Goal: Task Accomplishment & Management: Use online tool/utility

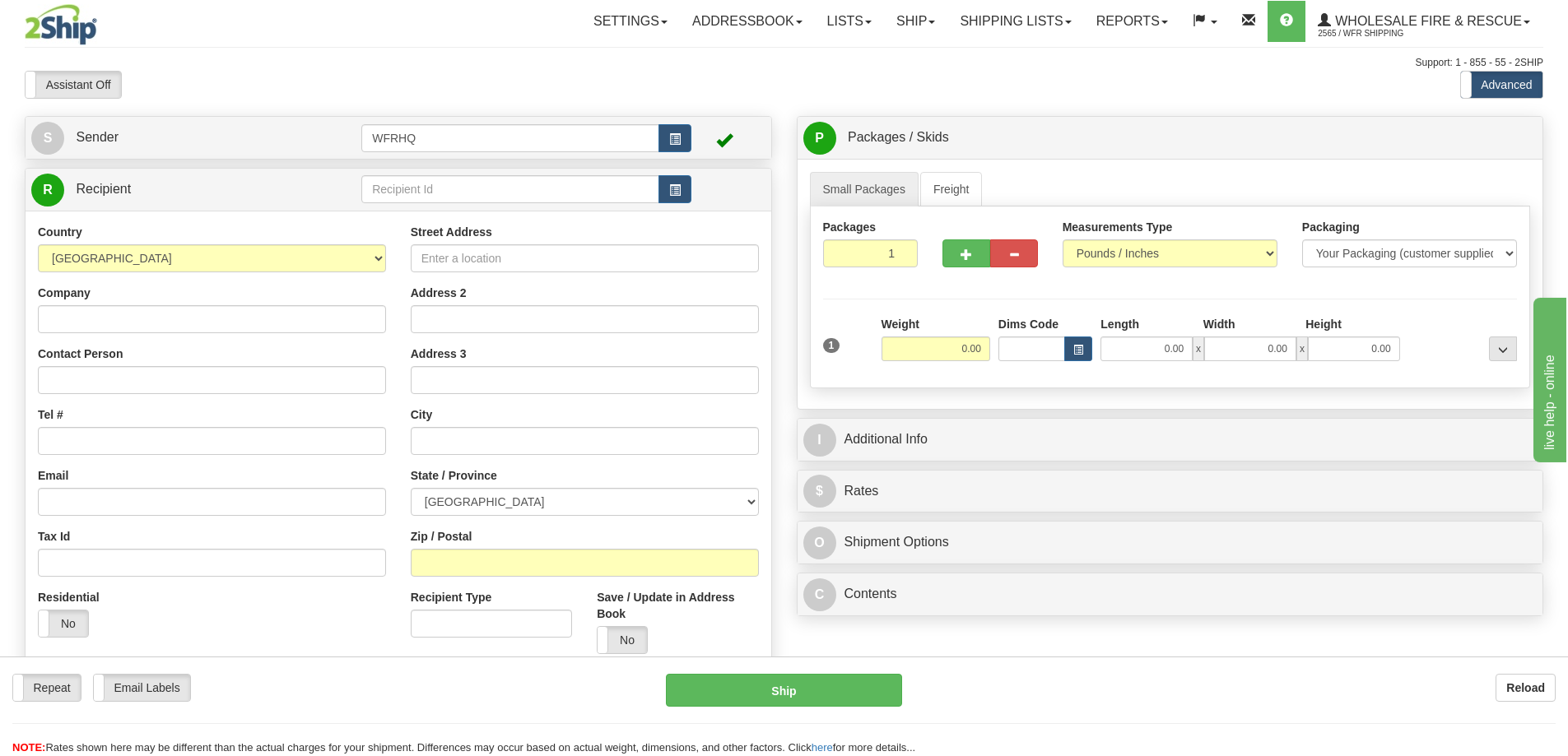
click at [453, 192] on input "text" at bounding box center [510, 189] width 298 height 28
type input "DOMT4501"
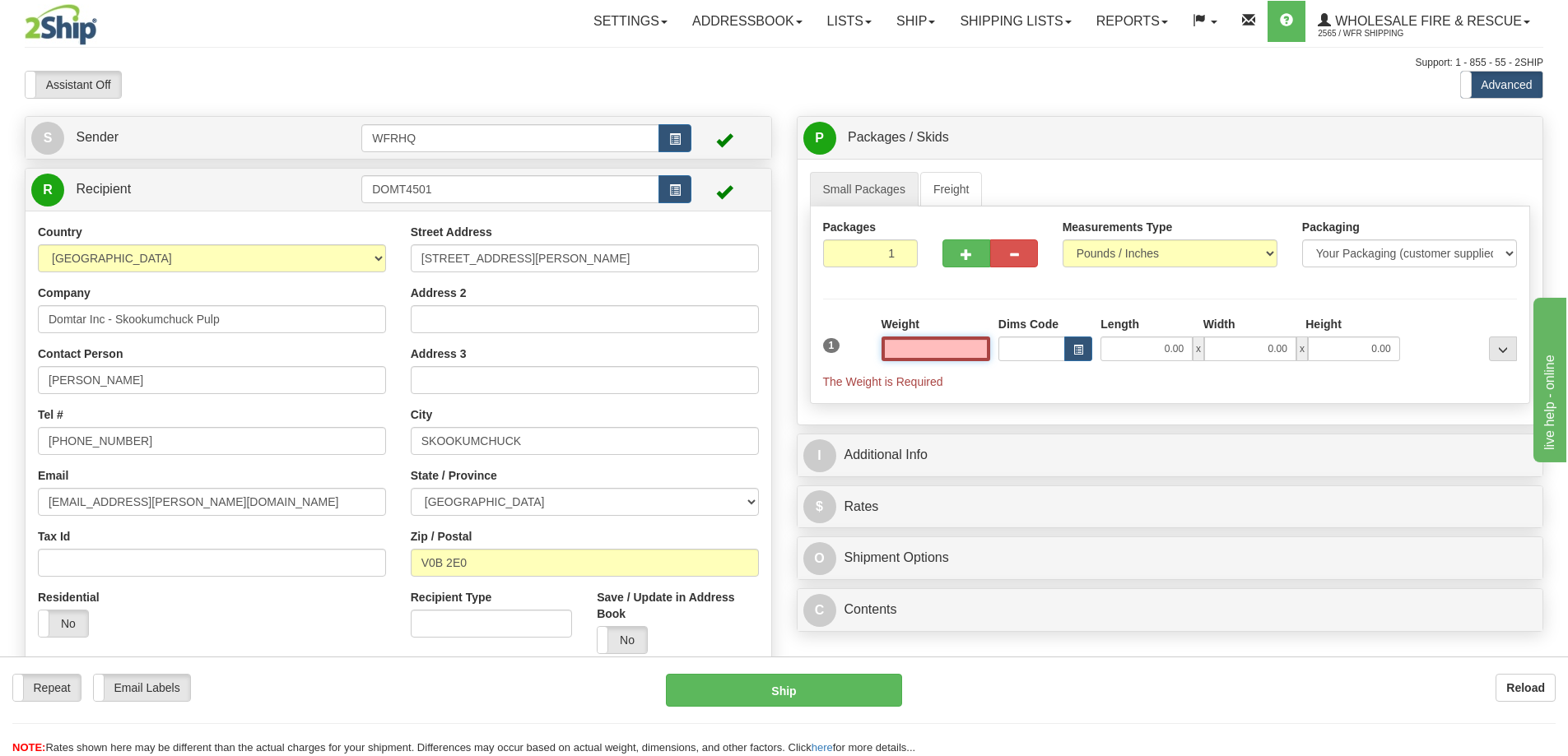
click at [956, 352] on input "text" at bounding box center [936, 348] width 109 height 24
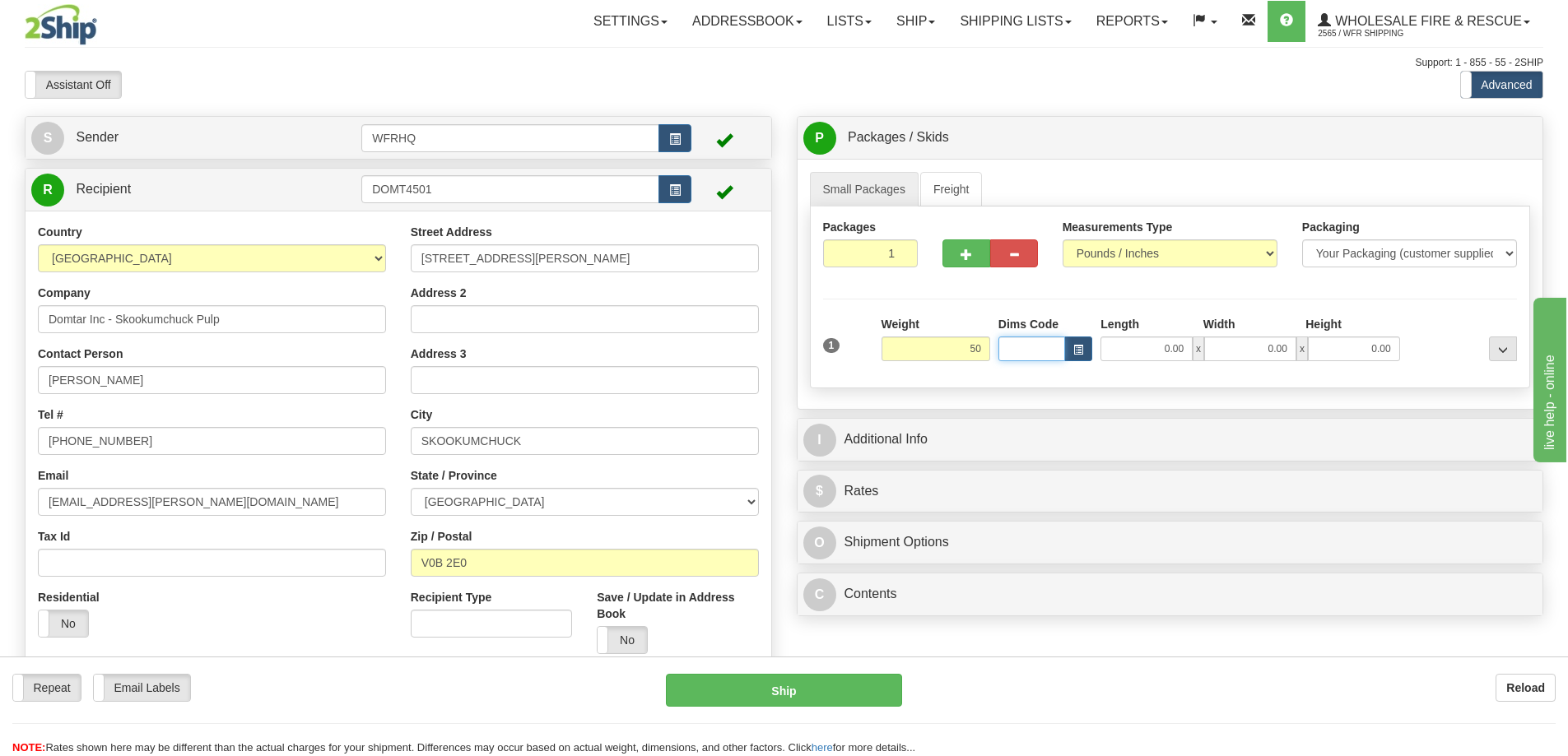
type input "50.00"
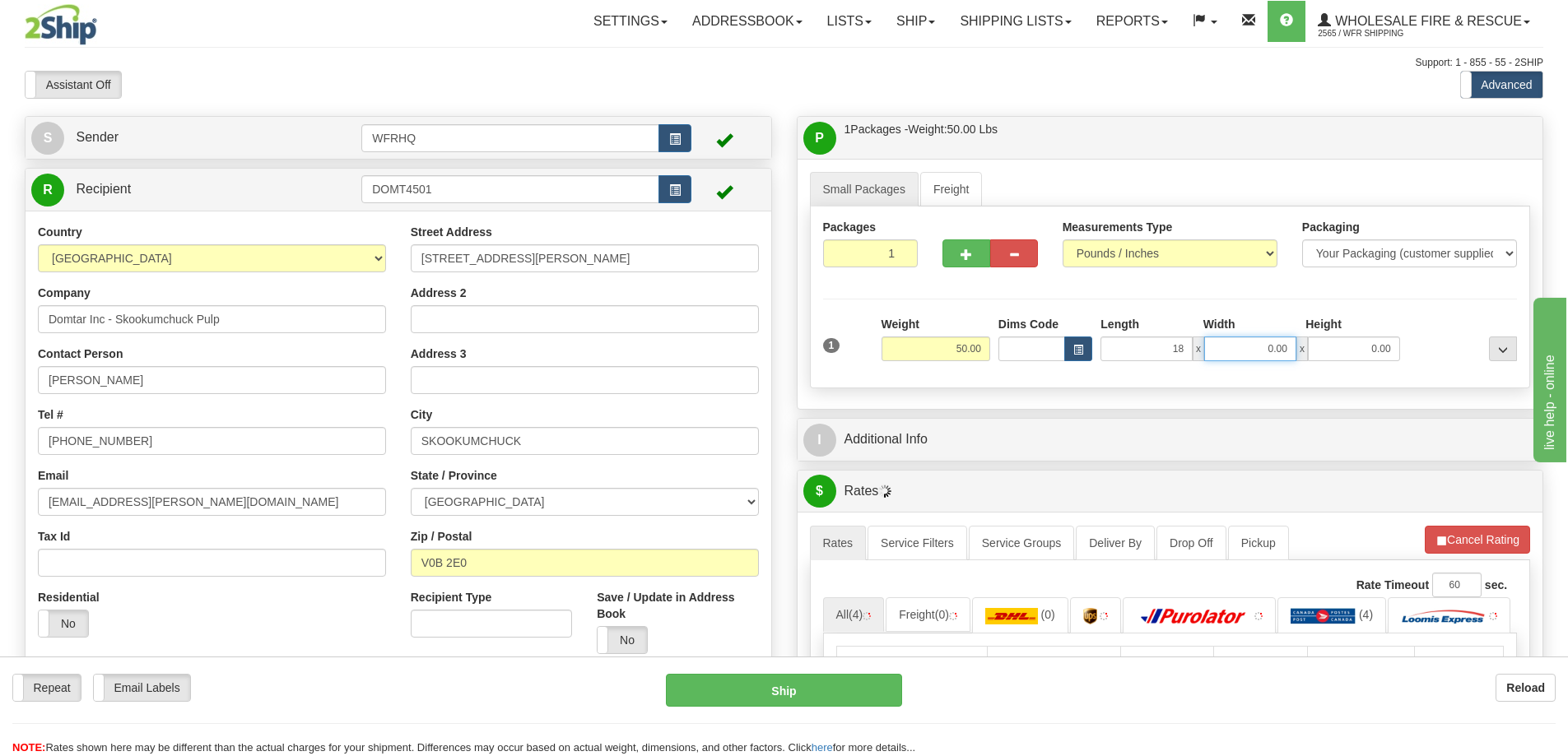
type input "18.00"
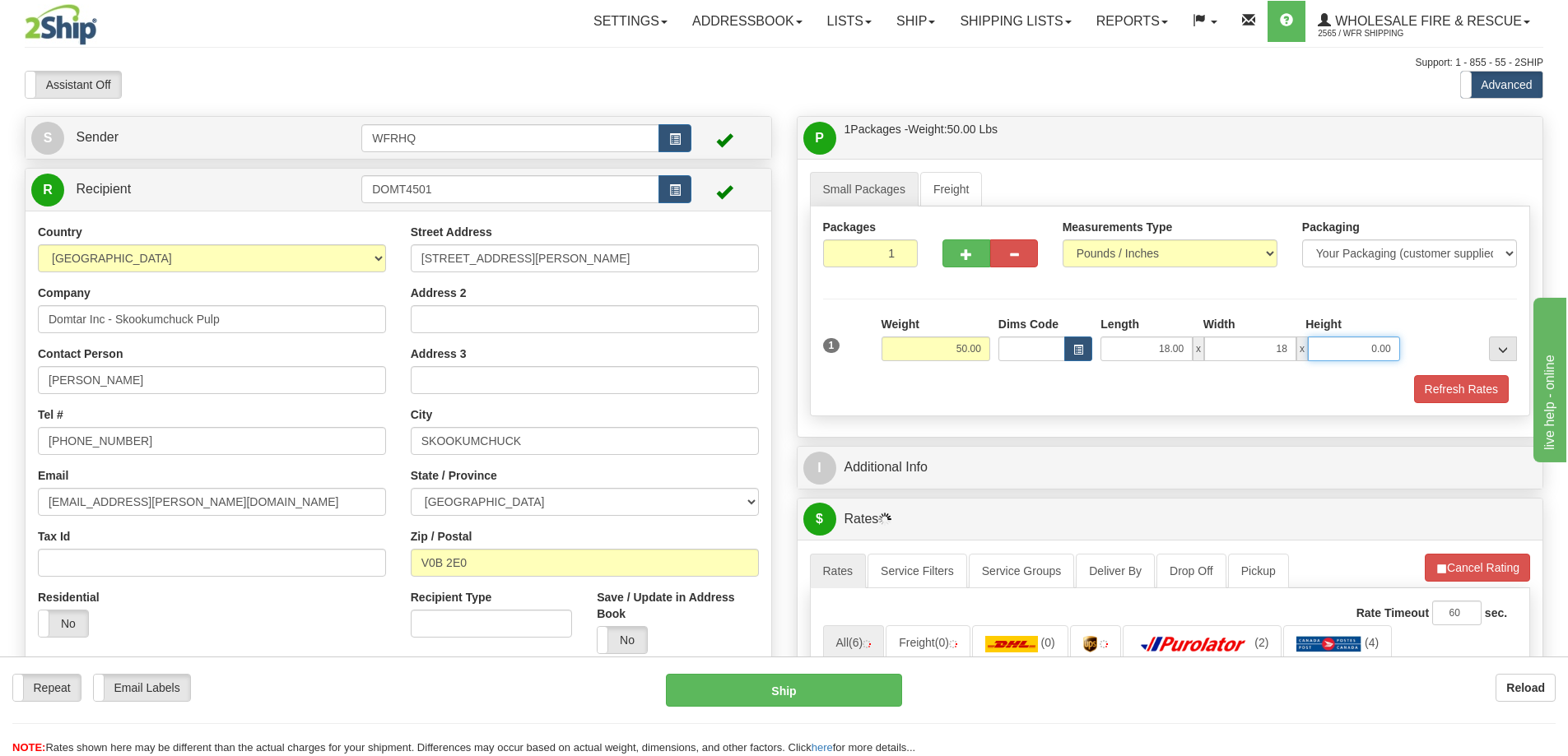
type input "18.00"
type input "12.00"
click at [962, 245] on button "button" at bounding box center [966, 253] width 48 height 28
radio input "true"
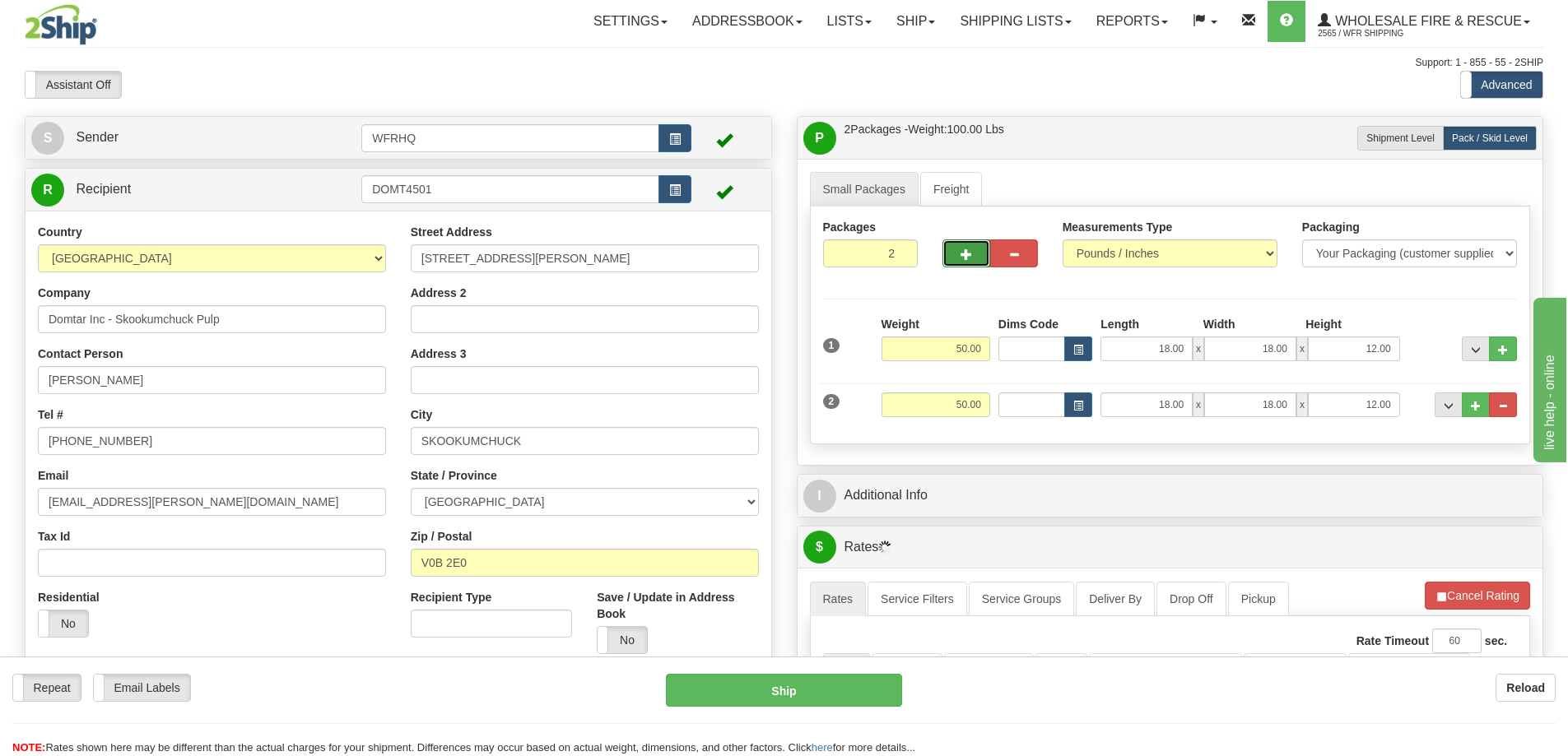
click at [962, 253] on span "button" at bounding box center [967, 254] width 12 height 11
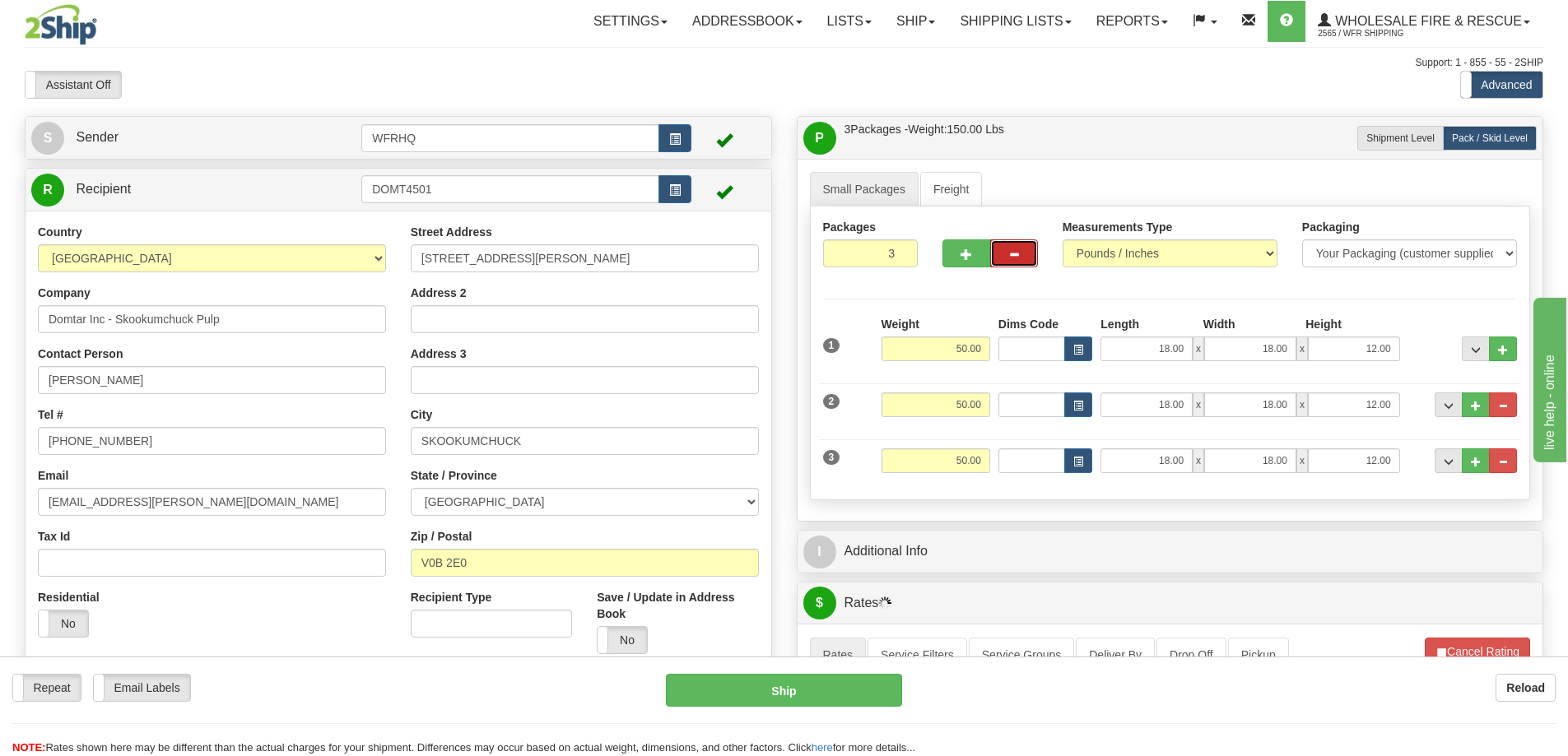
click at [1022, 260] on button "button" at bounding box center [1013, 253] width 48 height 28
type input "2"
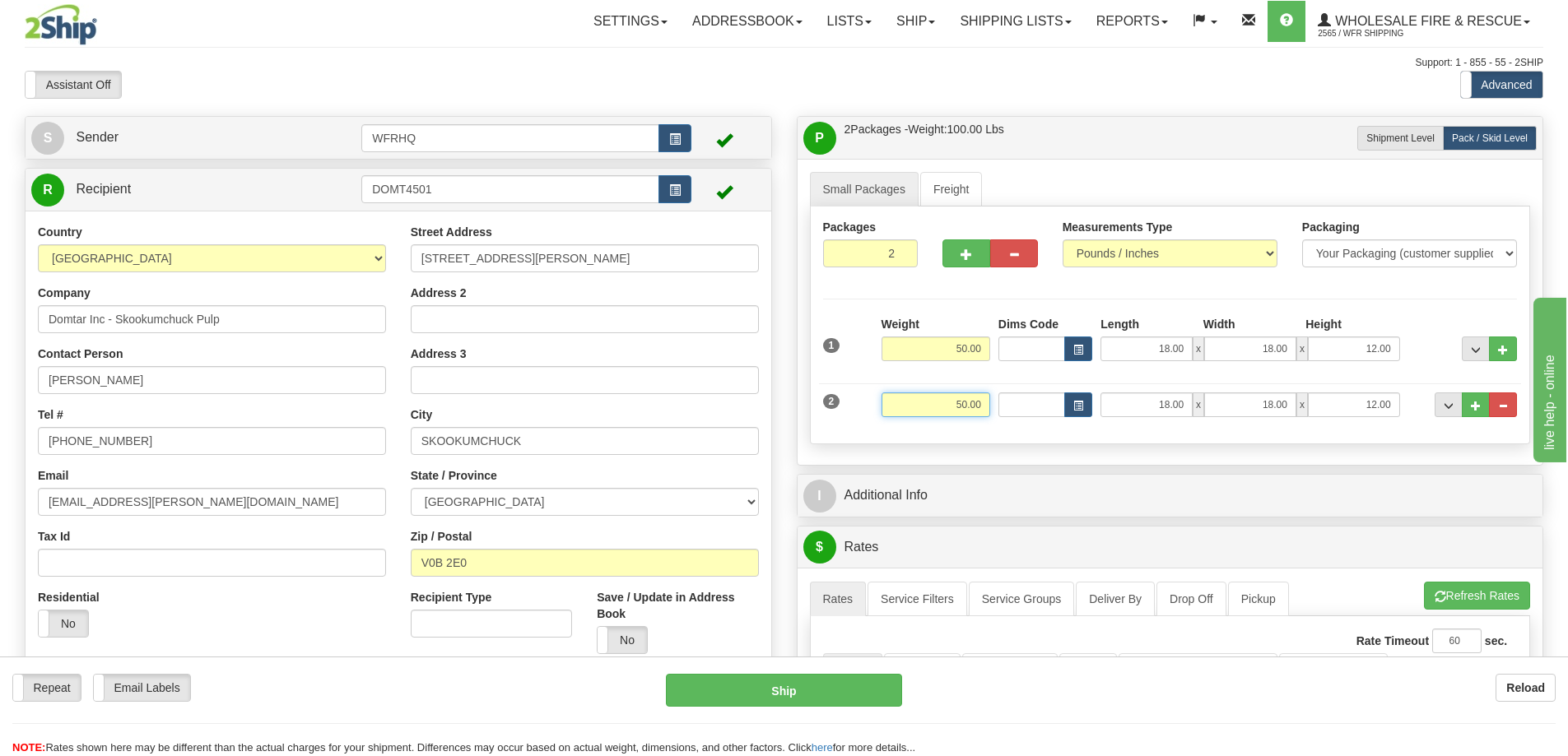
drag, startPoint x: 961, startPoint y: 379, endPoint x: 1077, endPoint y: 417, distance: 122.1
click at [1073, 417] on div "2 Weight 50.00 Dims Code Length Width Height" at bounding box center [1170, 402] width 703 height 55
click at [987, 290] on div "Packages 2 2 Measurements Type" at bounding box center [1170, 325] width 721 height 237
type input "38.00"
click at [970, 260] on span "button" at bounding box center [967, 254] width 12 height 11
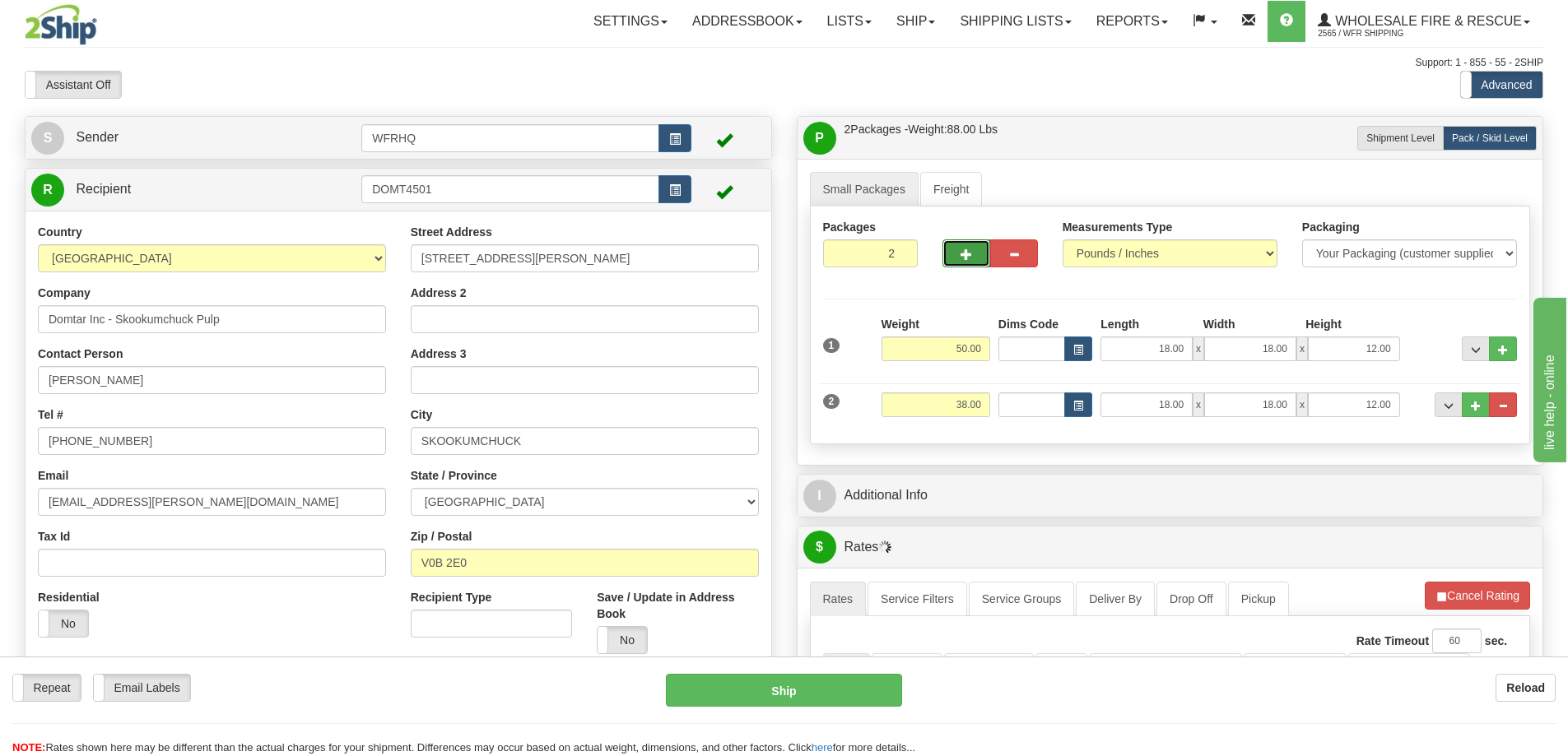
type input "3"
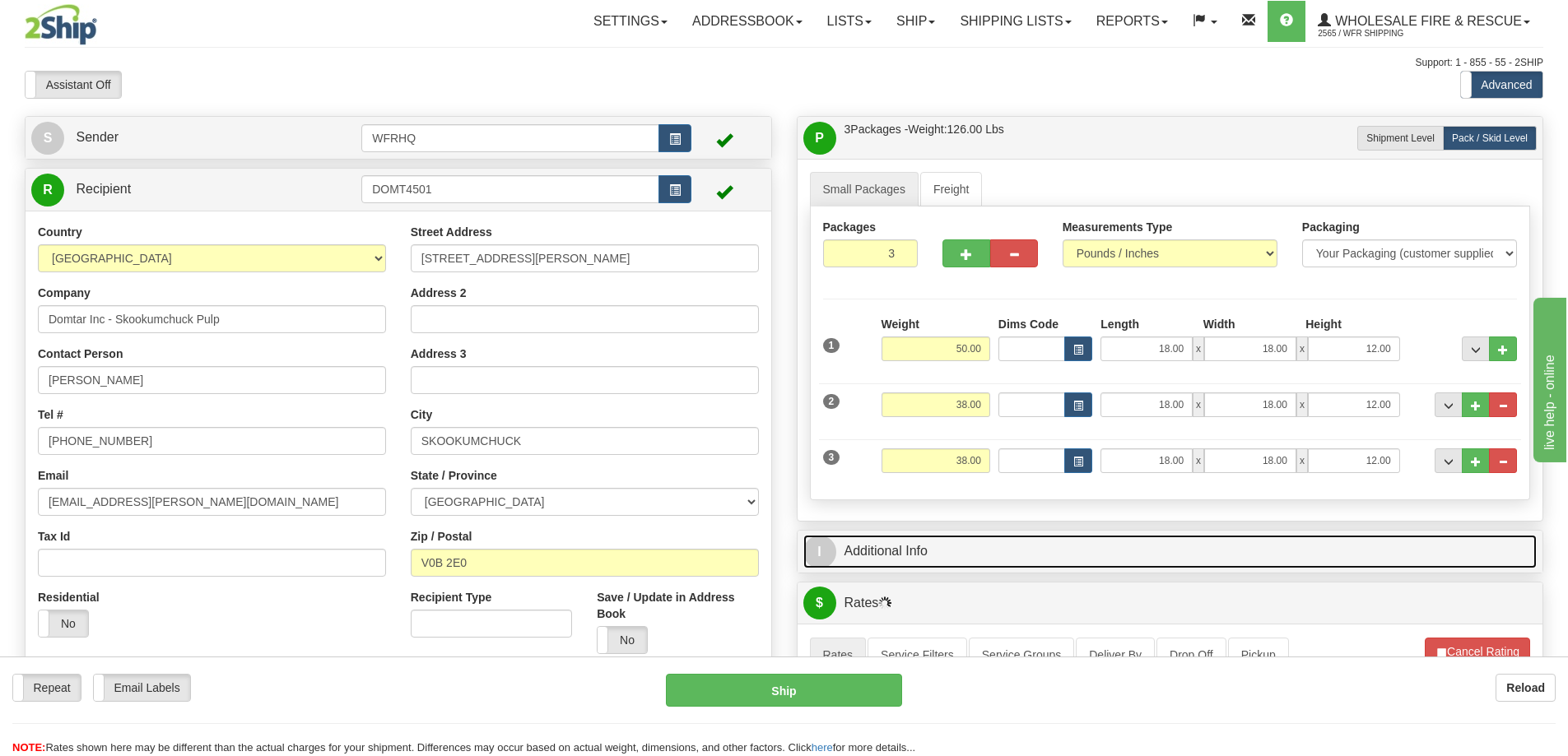
click at [937, 543] on link "I Additional Info" at bounding box center [1170, 551] width 734 height 34
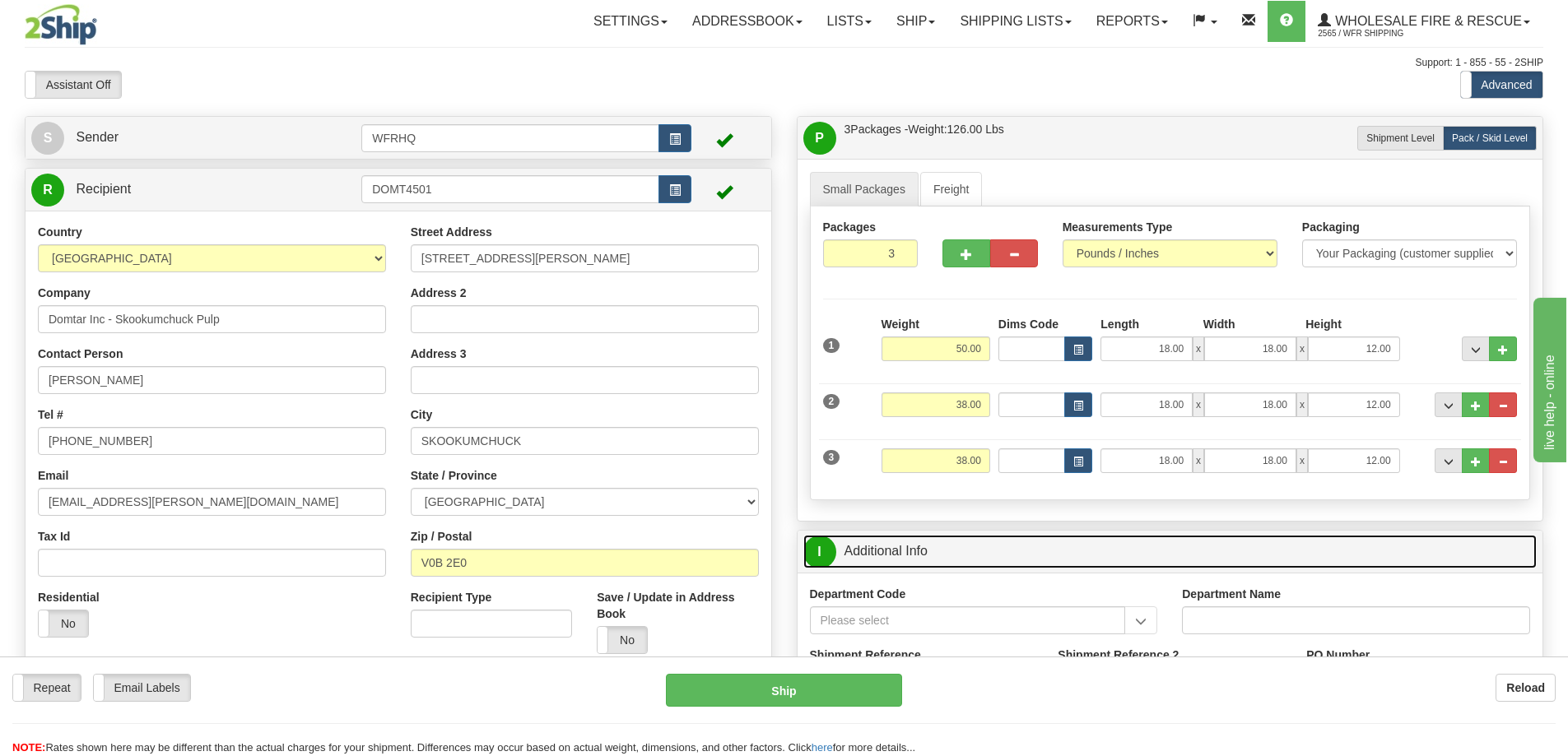
scroll to position [165, 0]
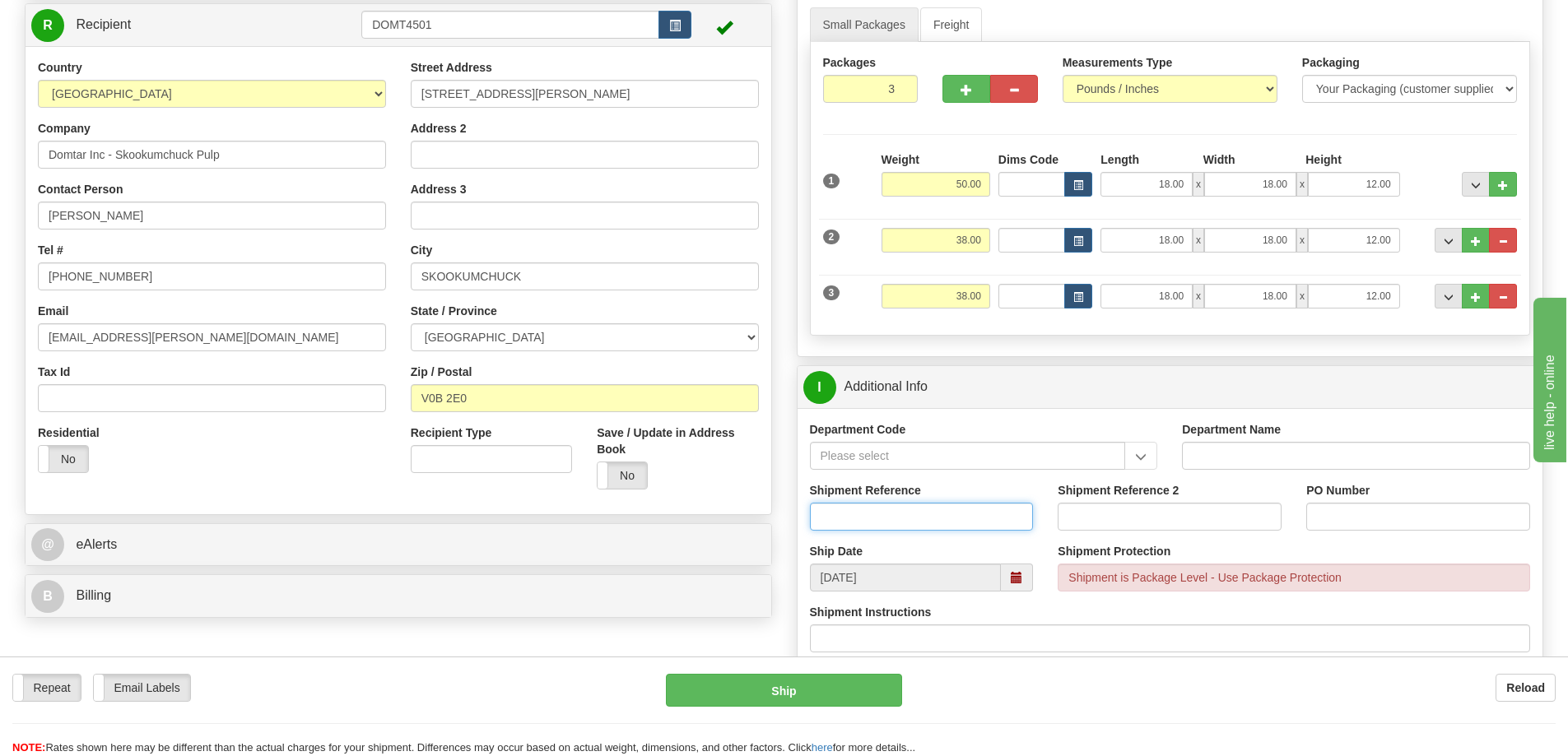
click at [866, 520] on input "Shipment Reference" at bounding box center [921, 517] width 224 height 28
type input "S47085-31175"
type input "45171459"
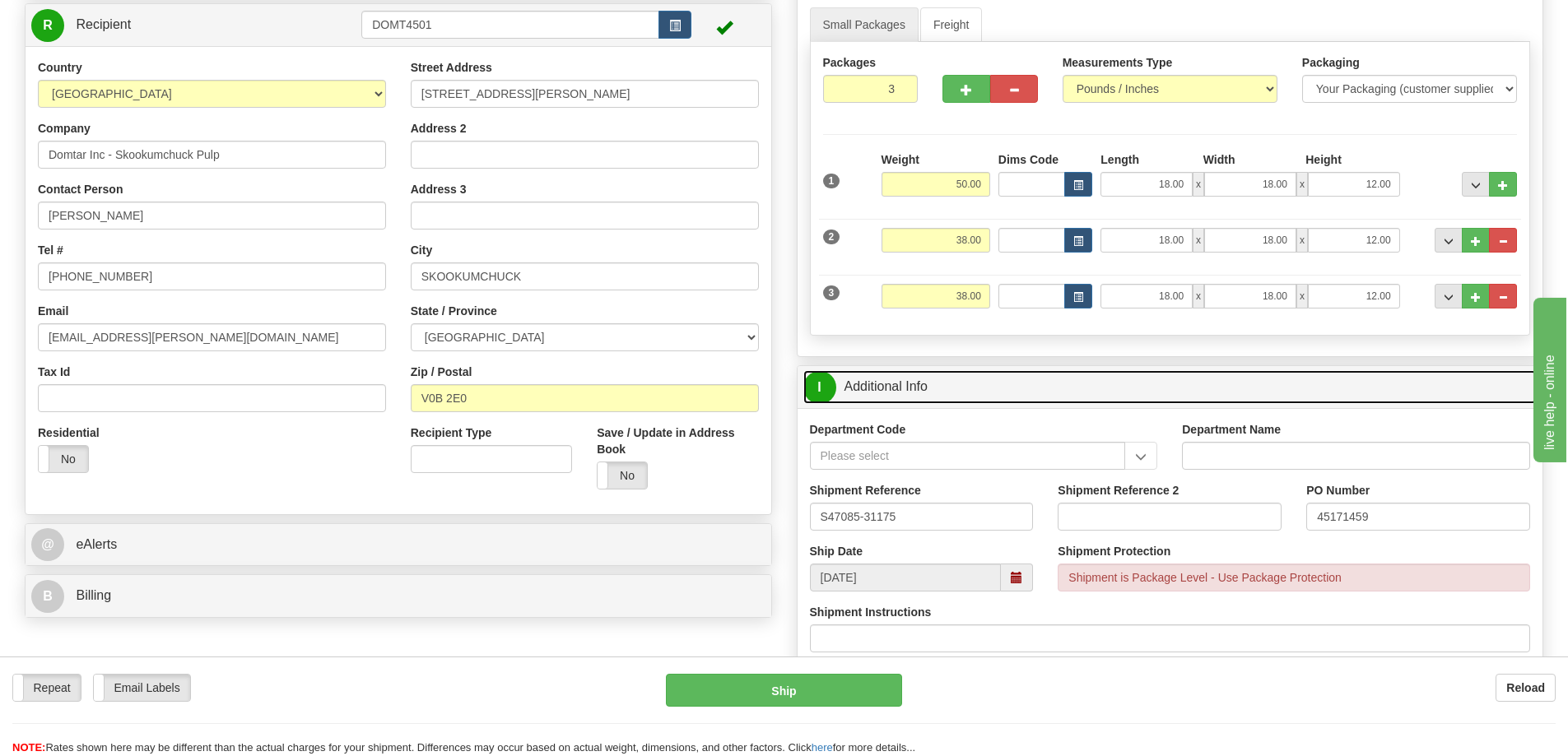
click at [1051, 392] on link "I Additional Info" at bounding box center [1170, 387] width 734 height 34
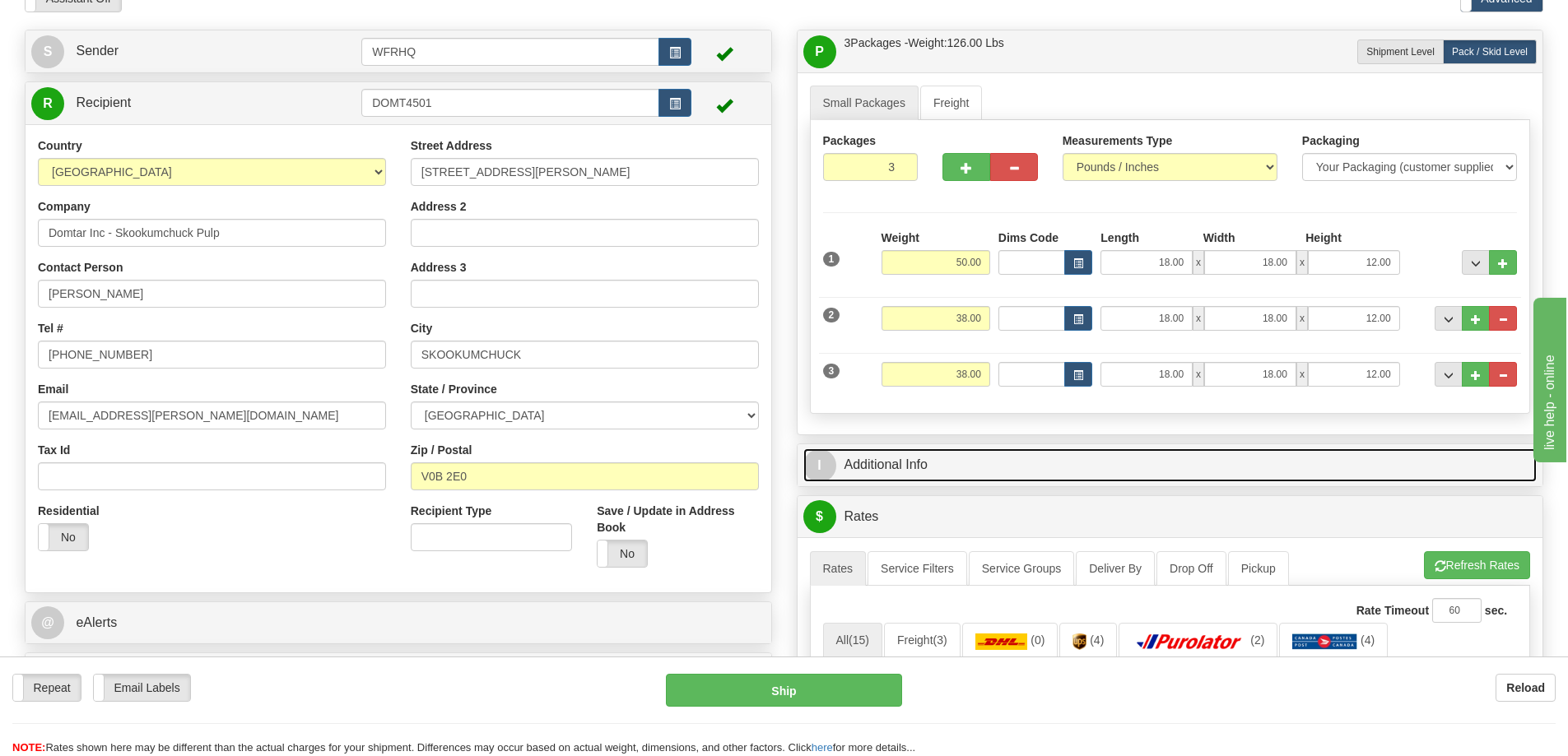
scroll to position [0, 0]
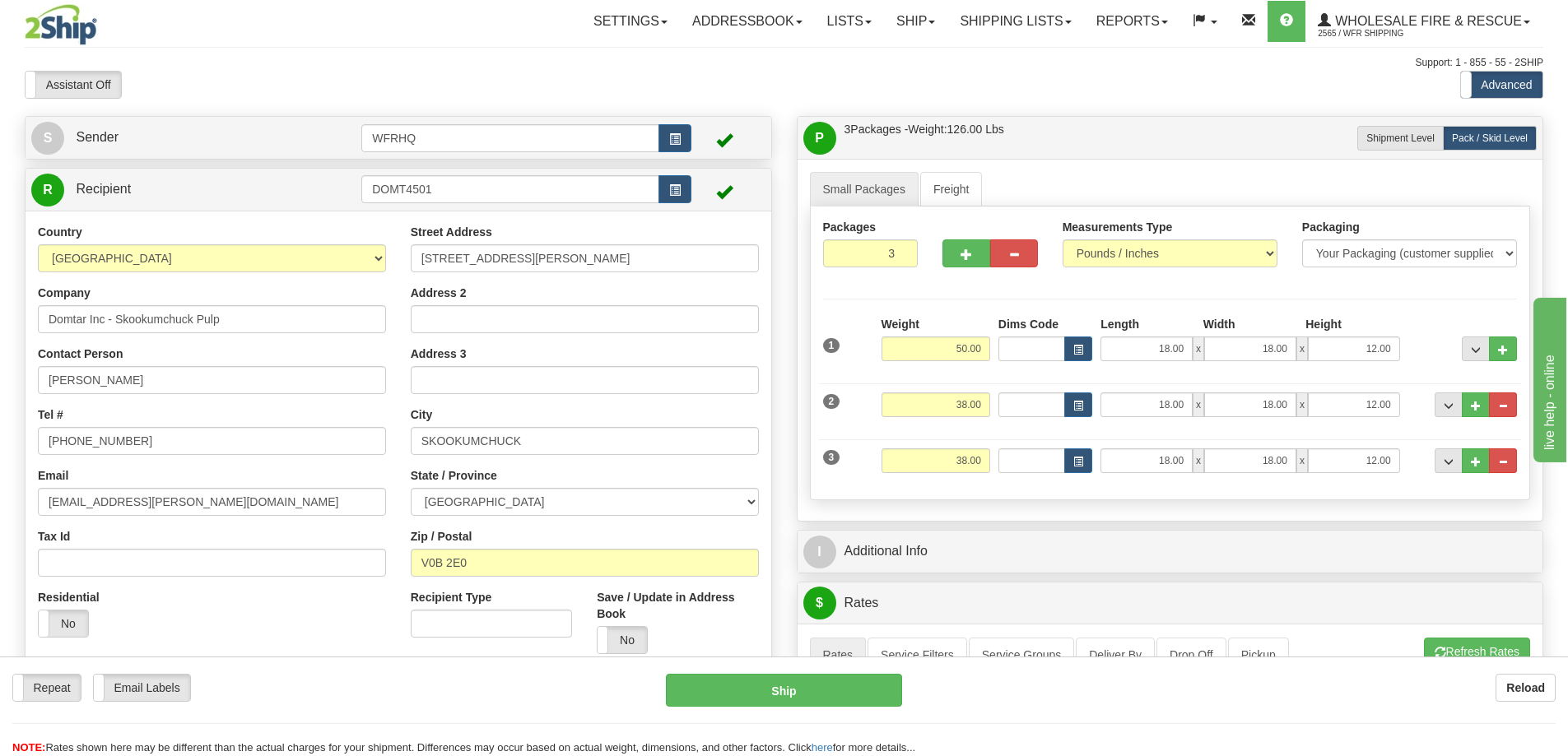
click at [1102, 115] on div at bounding box center [1170, 115] width 772 height 1
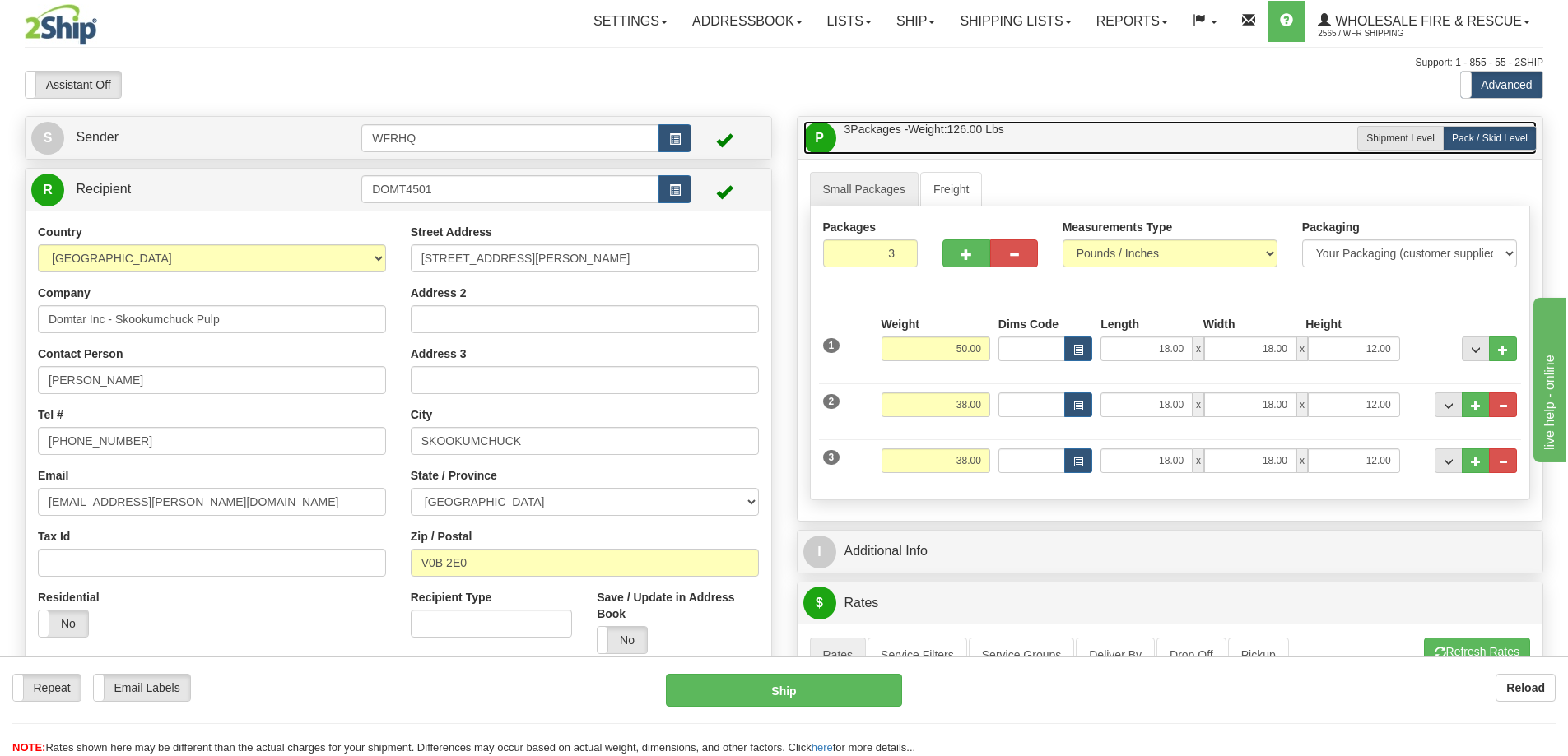
click at [1091, 139] on link "P Packages / Skids 3 Packages - Weight: 126.00 Lbs 1 Skids - Weight: 0.00 Lbs" at bounding box center [1170, 138] width 734 height 34
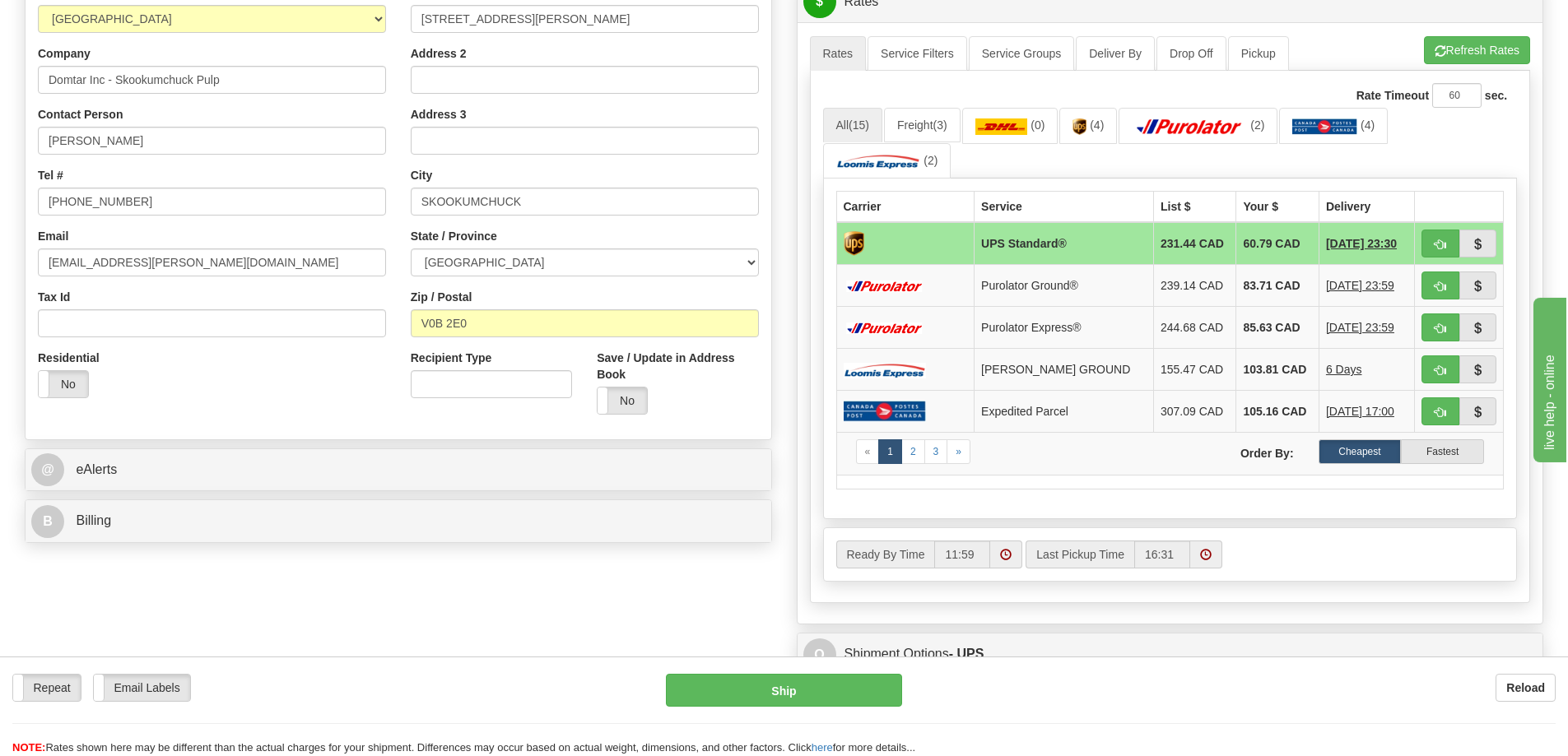
scroll to position [330, 0]
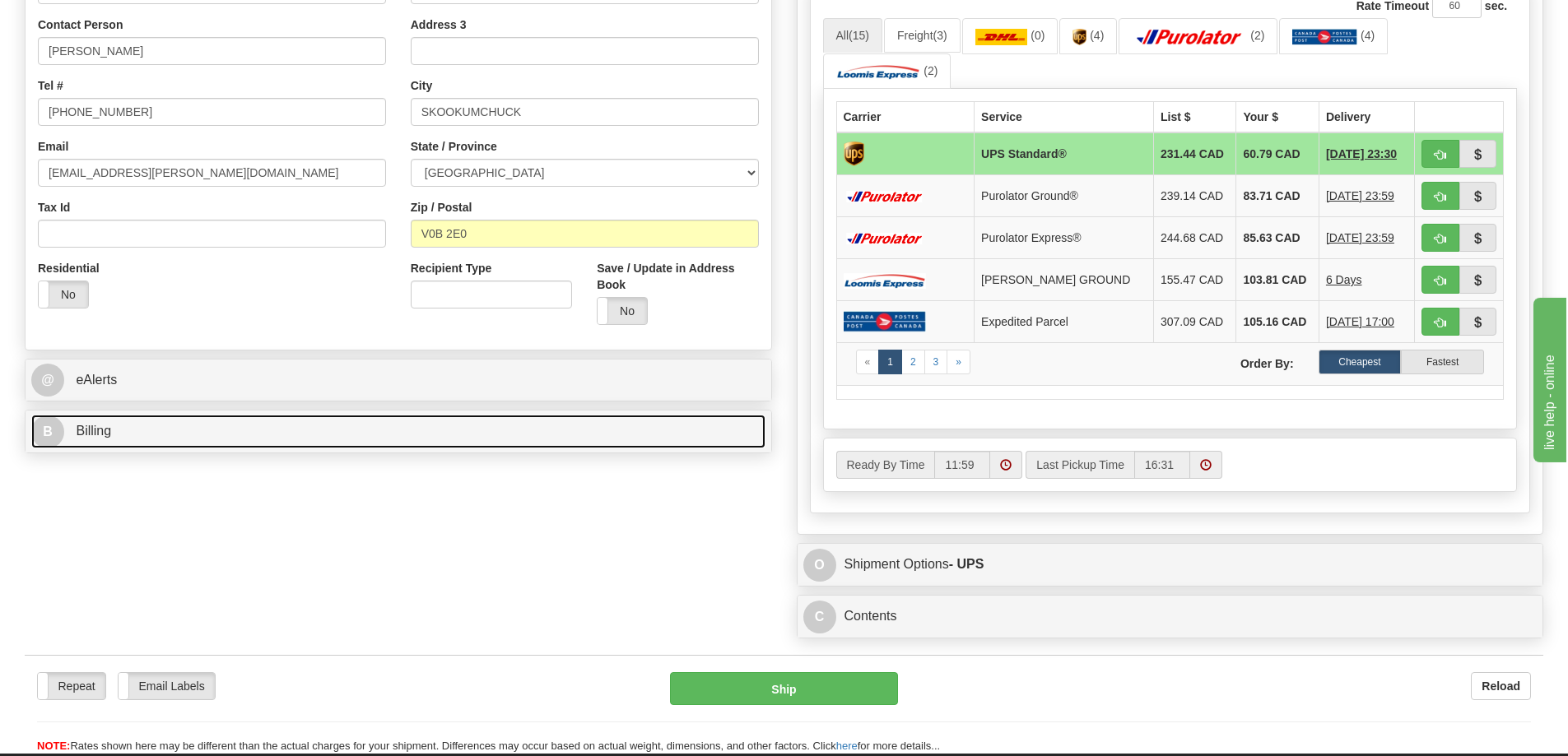
click at [177, 440] on link "B Billing" at bounding box center [398, 431] width 734 height 34
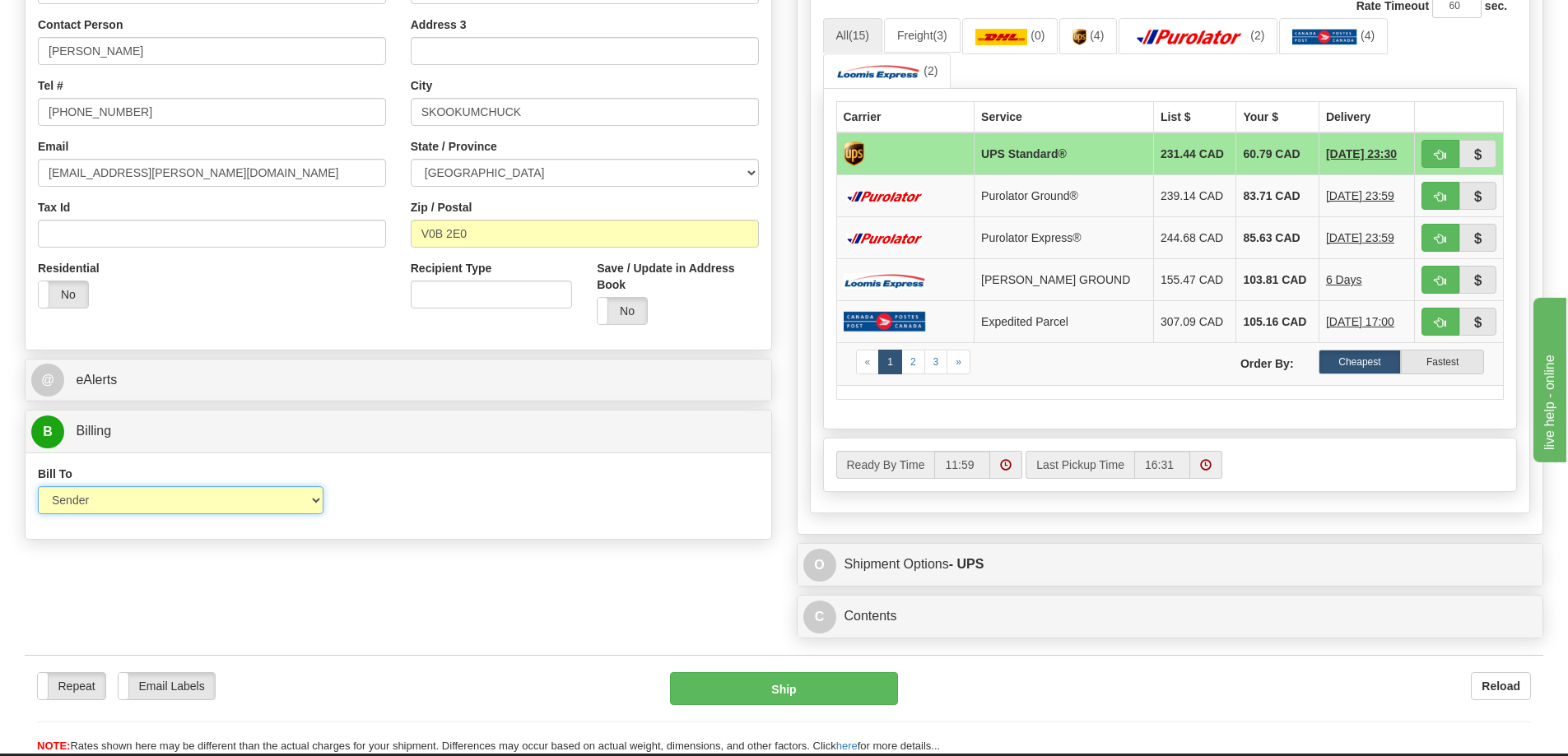
click at [110, 503] on select "Sender Recipient Third Party Collect" at bounding box center [180, 500] width 286 height 28
select select "2"
click at [38, 487] on select "Sender Recipient Third Party Collect" at bounding box center [180, 500] width 286 height 28
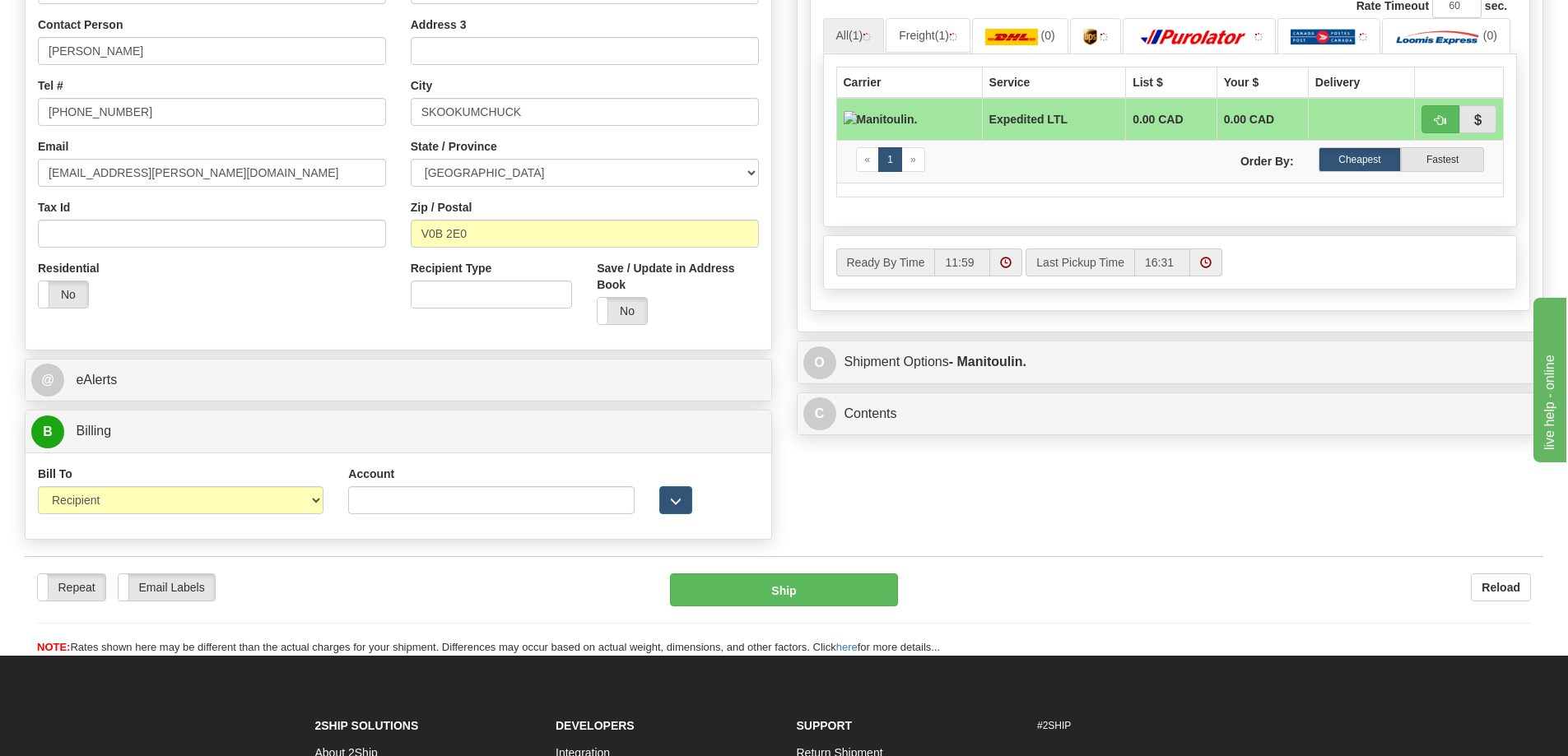
click at [362, 487] on div "Account" at bounding box center [491, 489] width 286 height 48
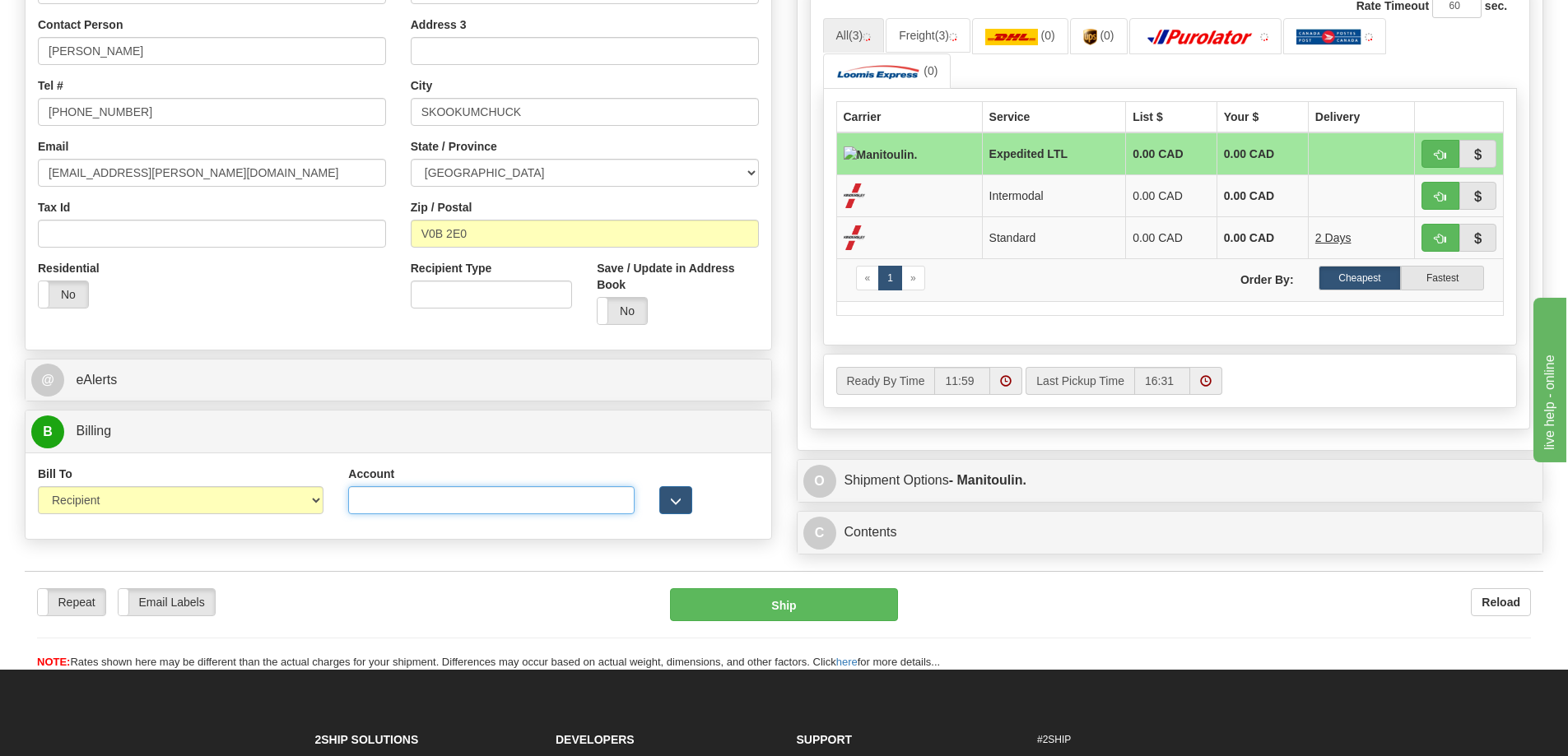
click at [357, 498] on input "Account" at bounding box center [491, 500] width 286 height 28
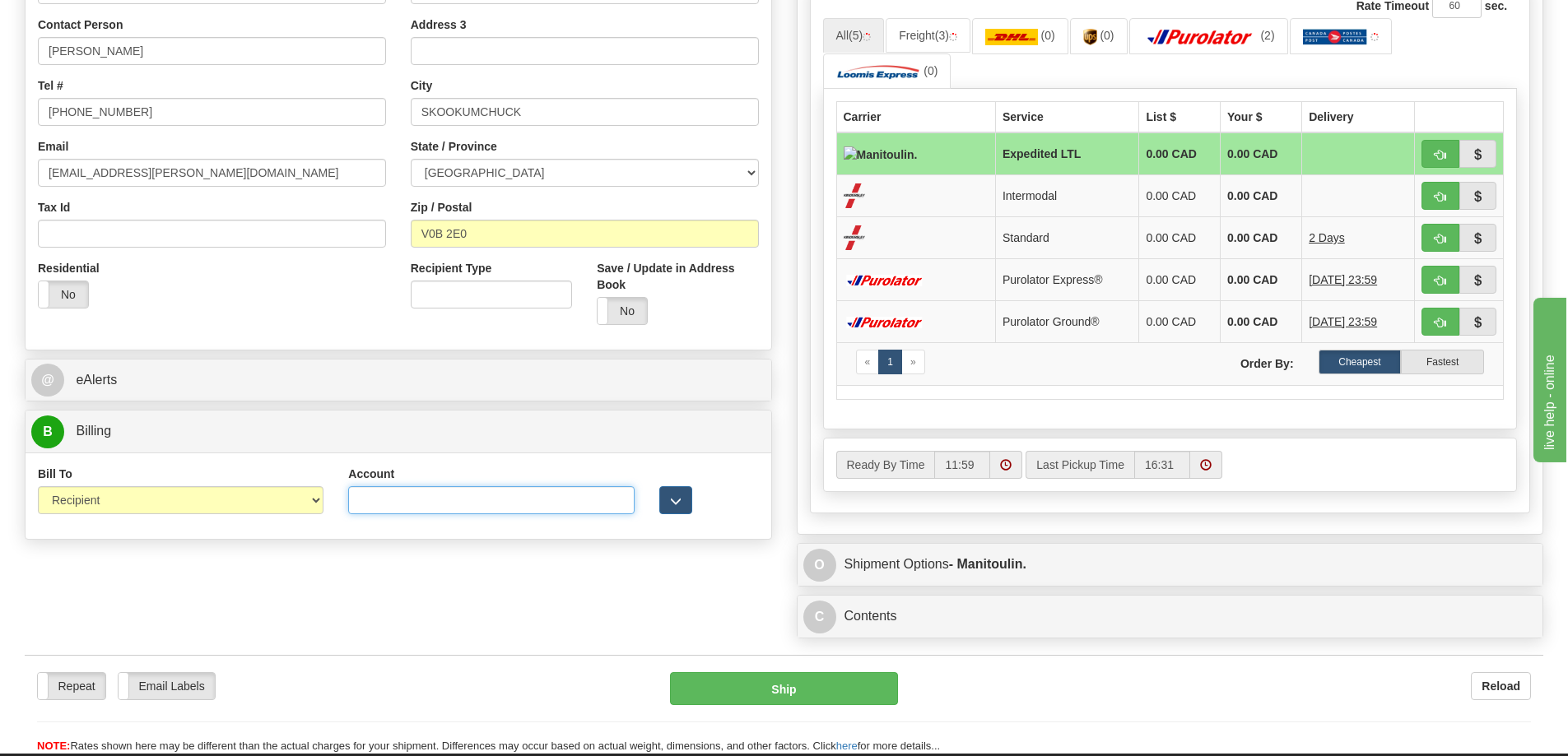
click at [386, 496] on input "Account" at bounding box center [491, 500] width 286 height 28
paste input "0Q7775"
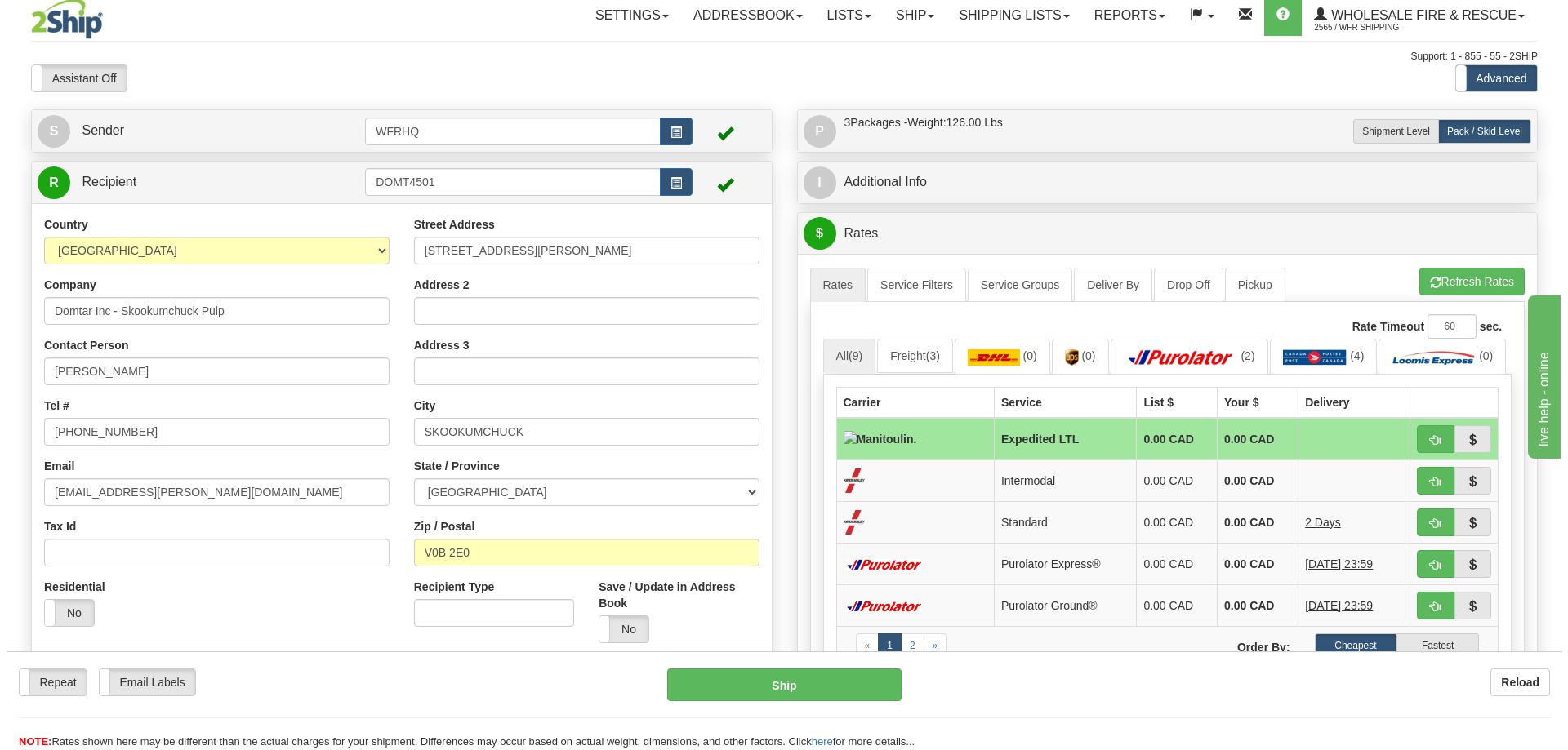
scroll to position [0, 0]
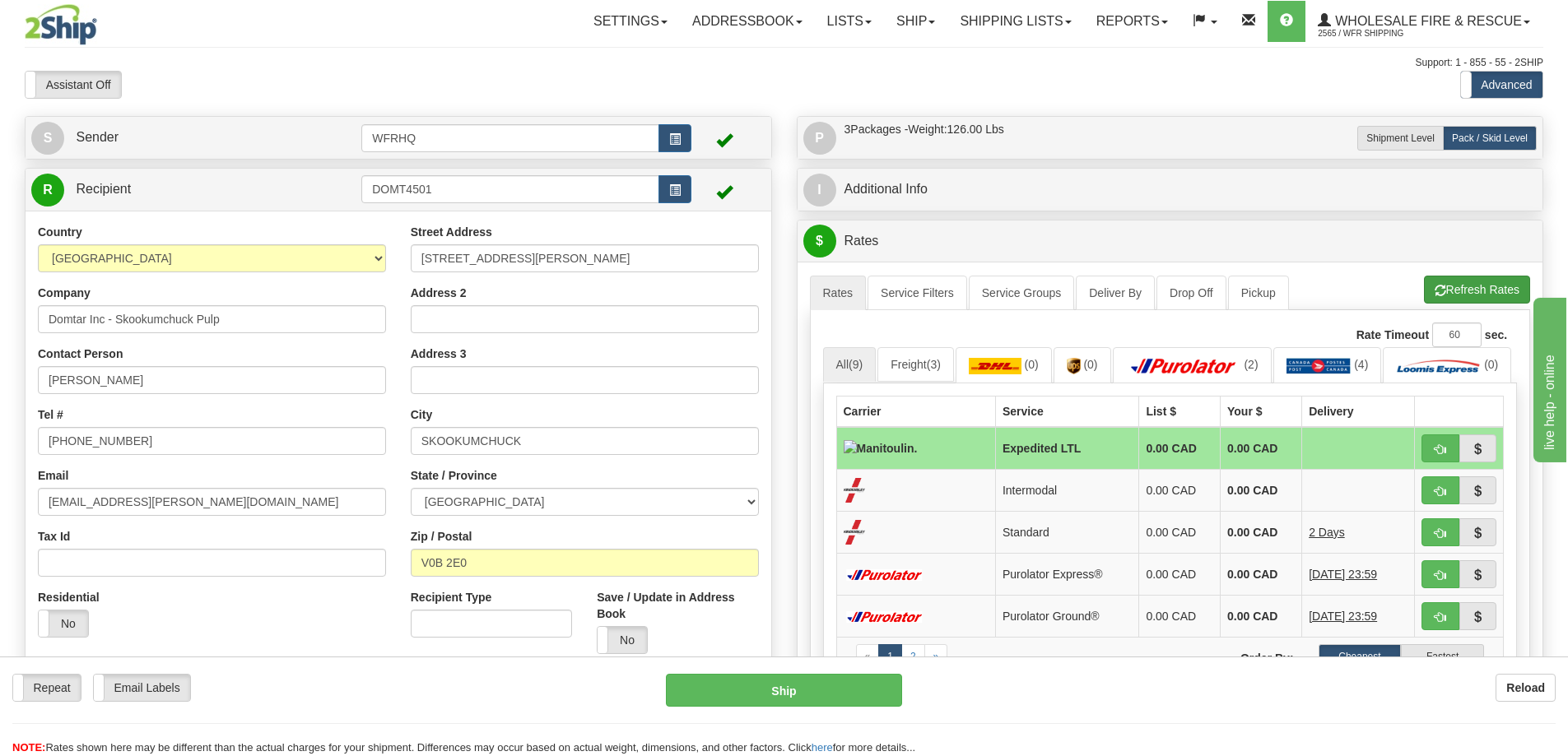
type input "0Q7775"
click at [1512, 286] on button "Refresh Rates" at bounding box center [1478, 289] width 107 height 28
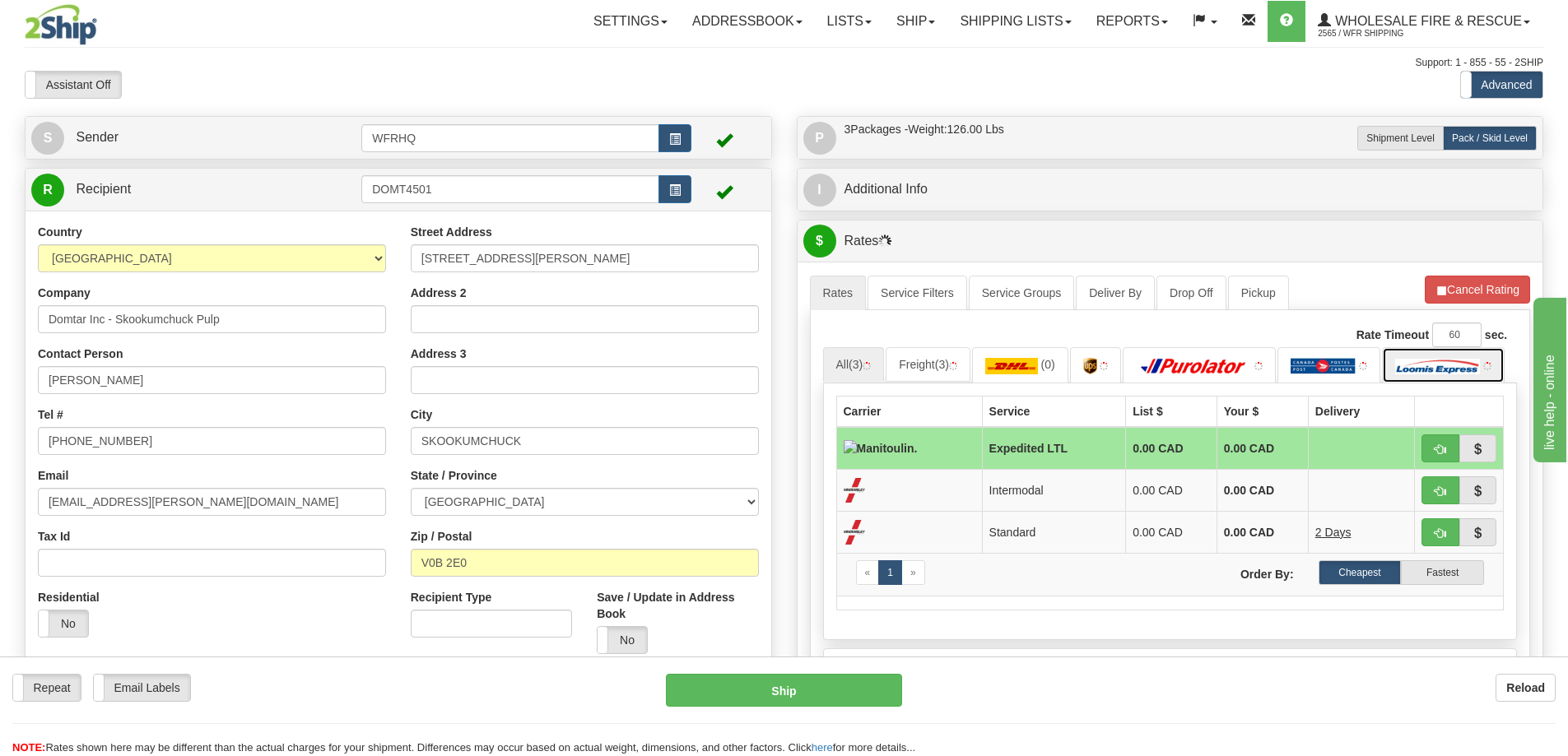
click at [1428, 371] on img at bounding box center [1437, 365] width 84 height 16
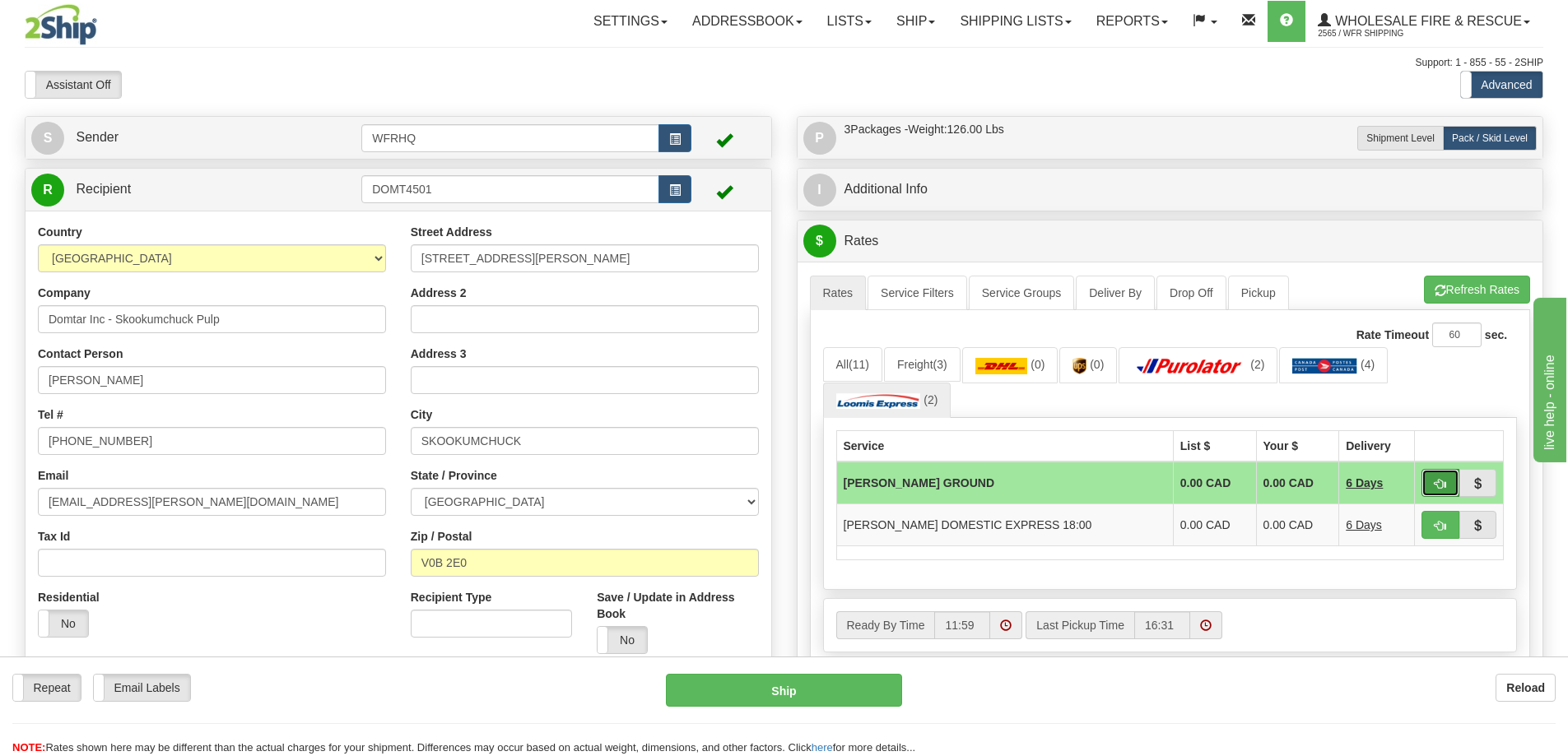
click at [1450, 482] on button "button" at bounding box center [1440, 483] width 38 height 28
type input "DD"
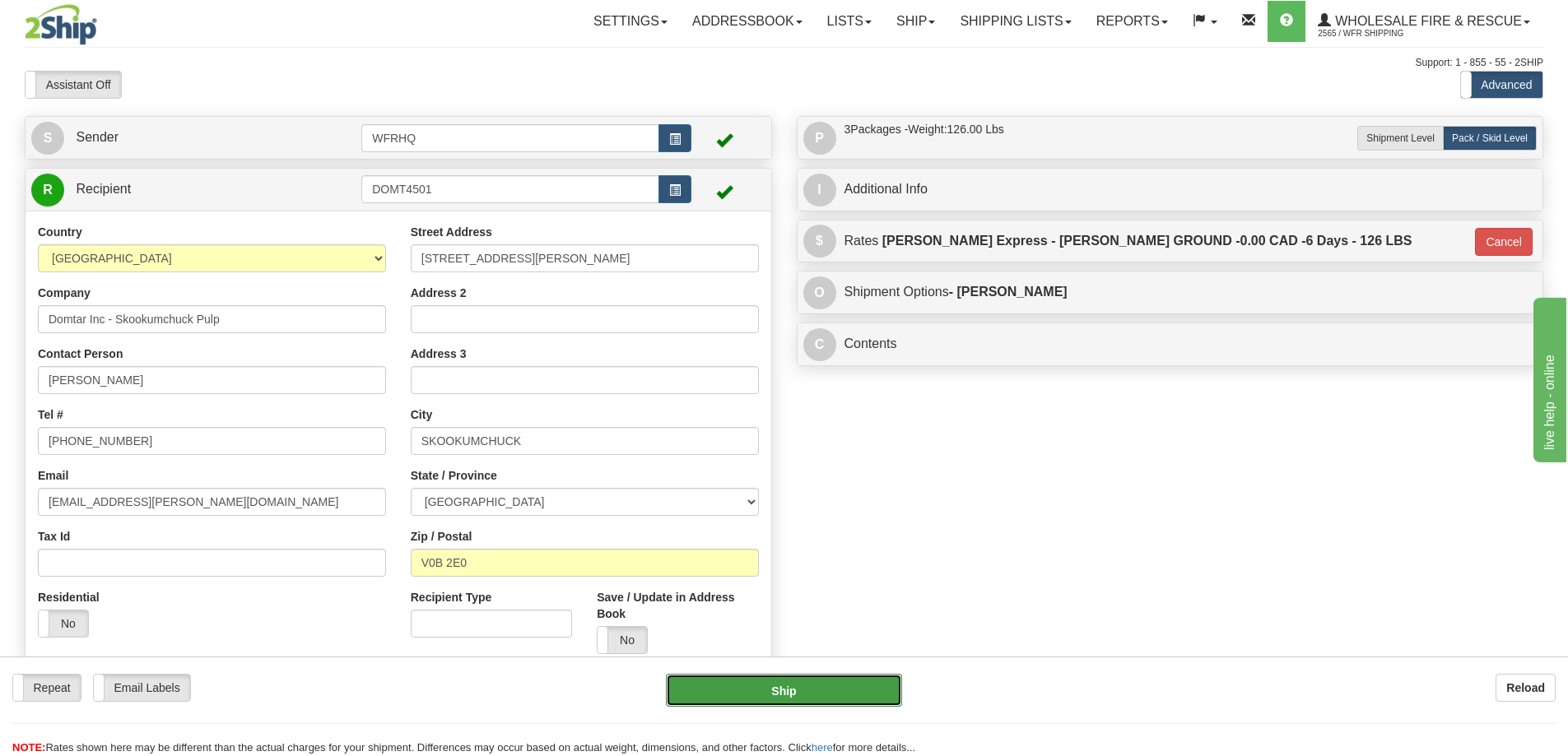
click at [816, 698] on button "Ship" at bounding box center [784, 690] width 237 height 33
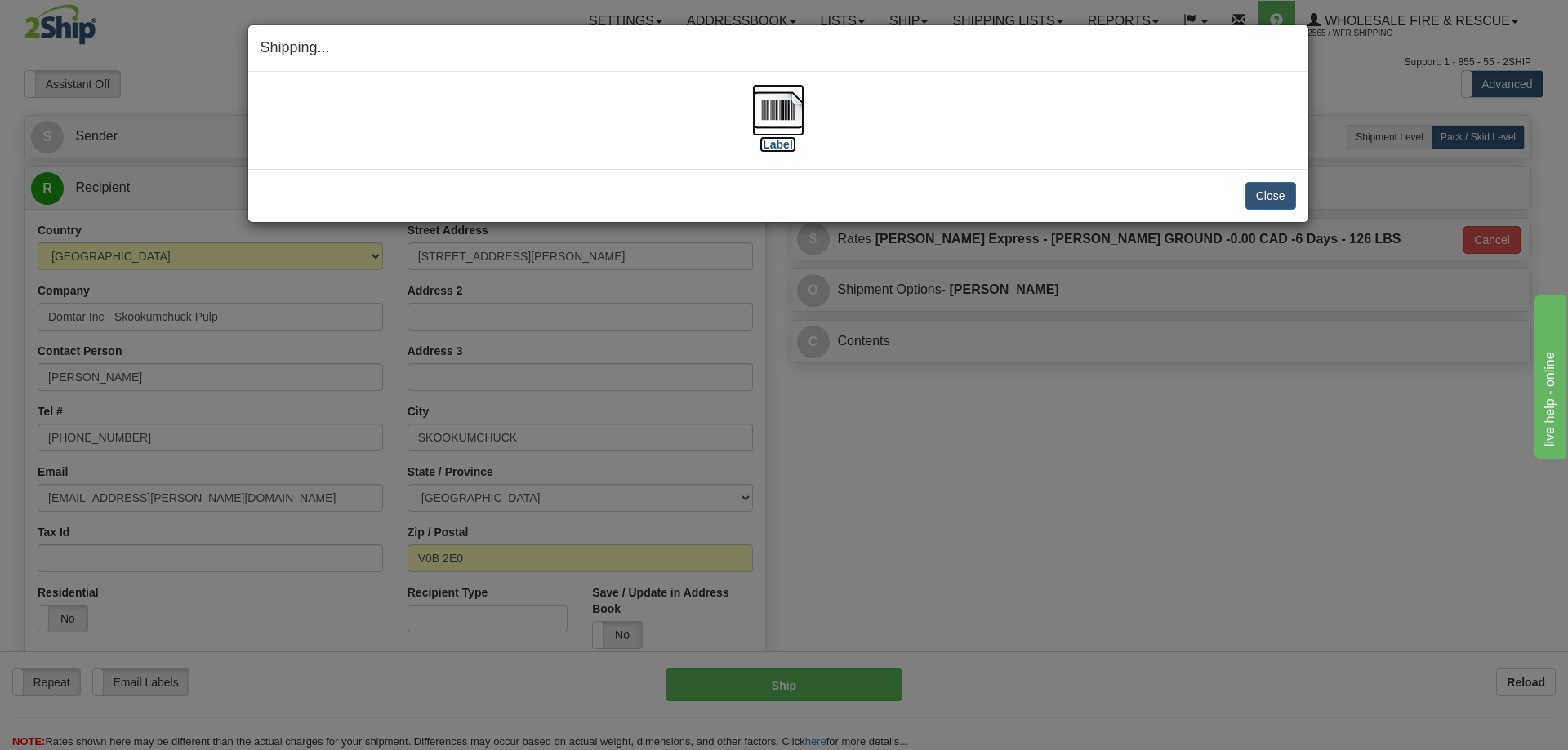
click at [775, 119] on img at bounding box center [778, 110] width 52 height 52
click at [1277, 202] on button "Close" at bounding box center [1271, 195] width 51 height 28
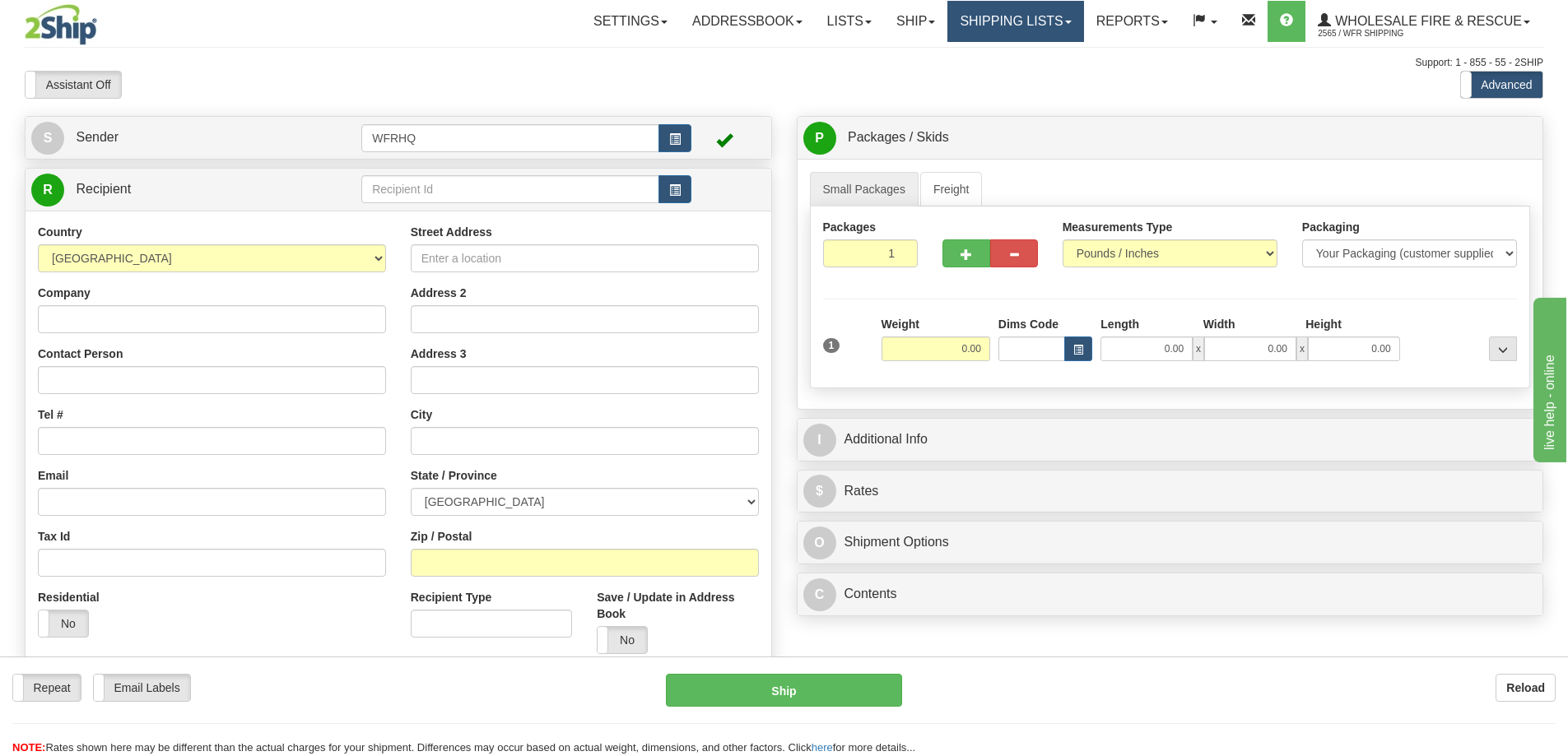
click at [973, 18] on link "Shipping lists" at bounding box center [1015, 21] width 136 height 41
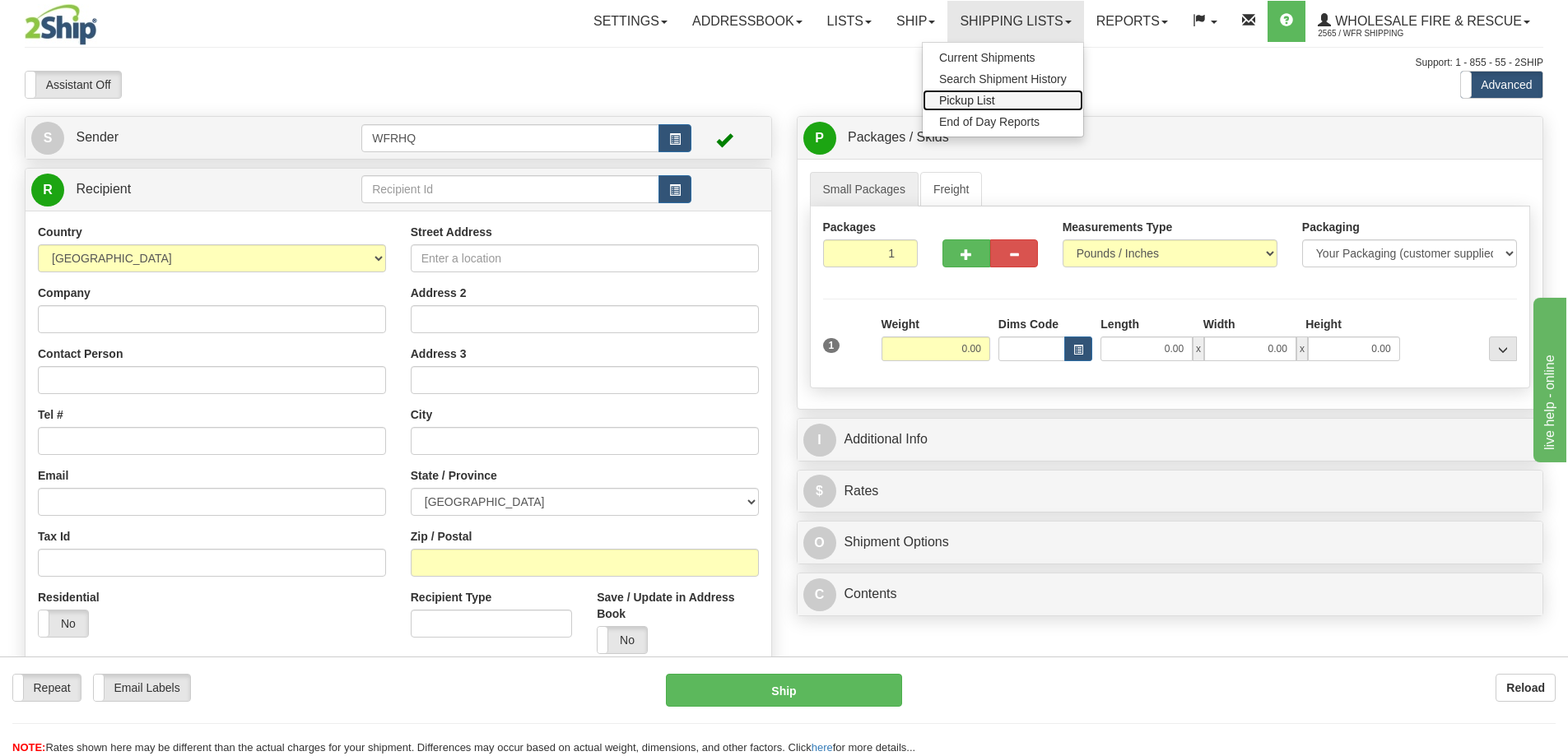
click at [975, 101] on span "Pickup List" at bounding box center [968, 101] width 56 height 14
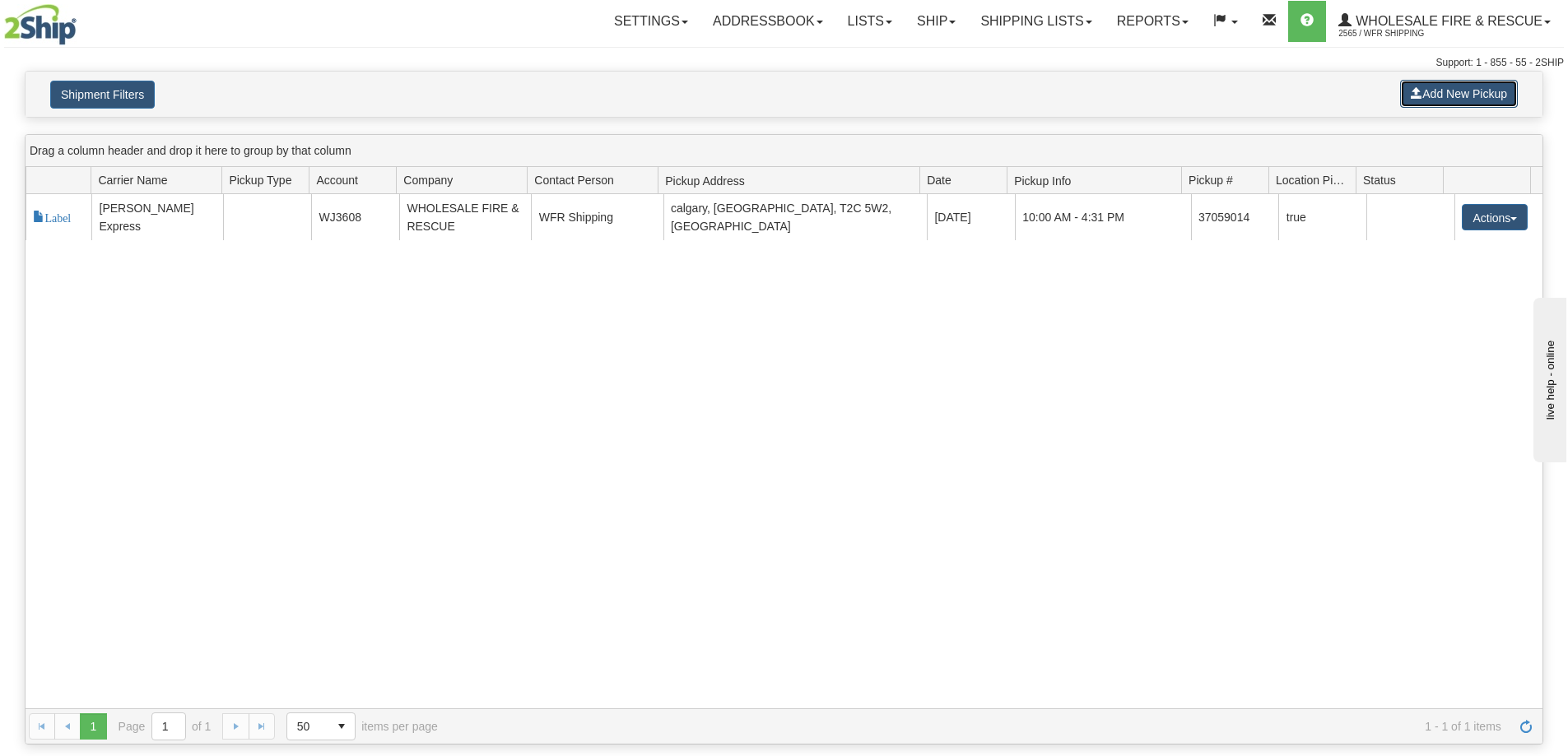
click at [1455, 99] on button "Add New Pickup" at bounding box center [1458, 93] width 117 height 28
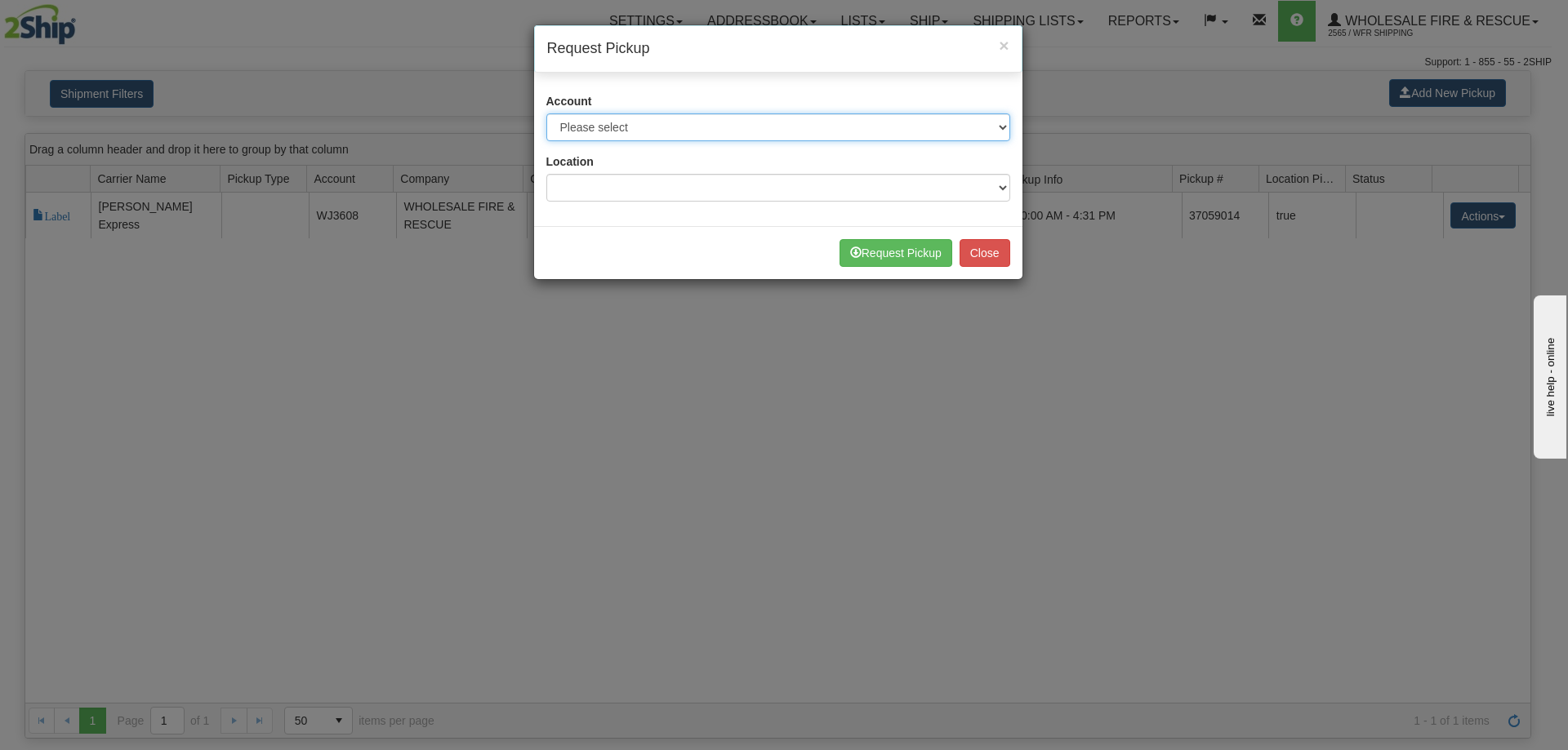
click at [657, 133] on select "Please select Buffalo Air - 5016 (Buffalo Air) [GEOGRAPHIC_DATA] Post - 1681670…" at bounding box center [778, 127] width 464 height 28
select select "30"
click at [546, 113] on select "Please select Buffalo Air - 5016 (Buffalo Air) [GEOGRAPHIC_DATA] Post - 1681670…" at bounding box center [778, 127] width 464 height 28
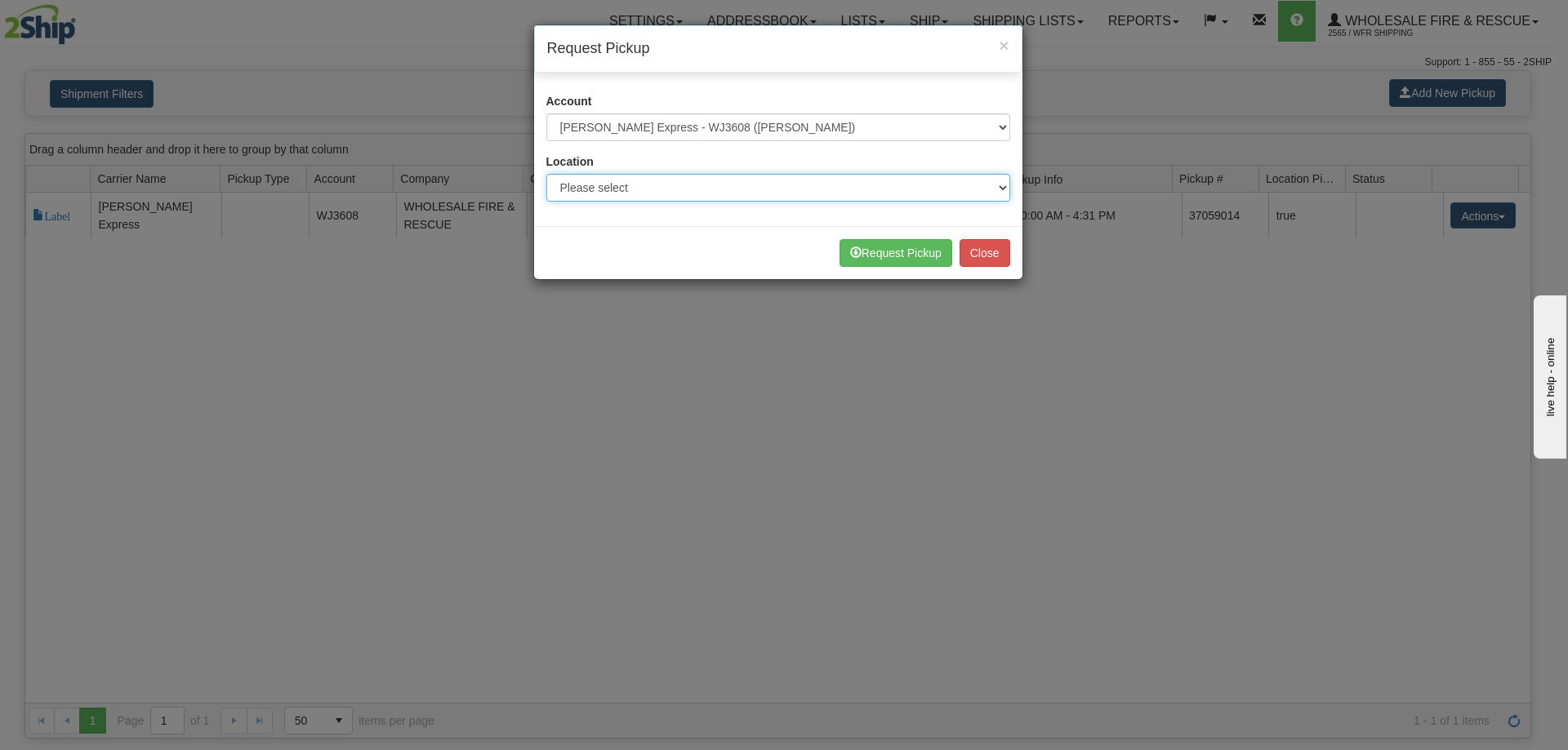
click at [607, 188] on select "Please select WFR Headquarters" at bounding box center [778, 188] width 464 height 28
select select "7352"
click at [546, 174] on select "Please select WFR Headquarters" at bounding box center [778, 188] width 464 height 28
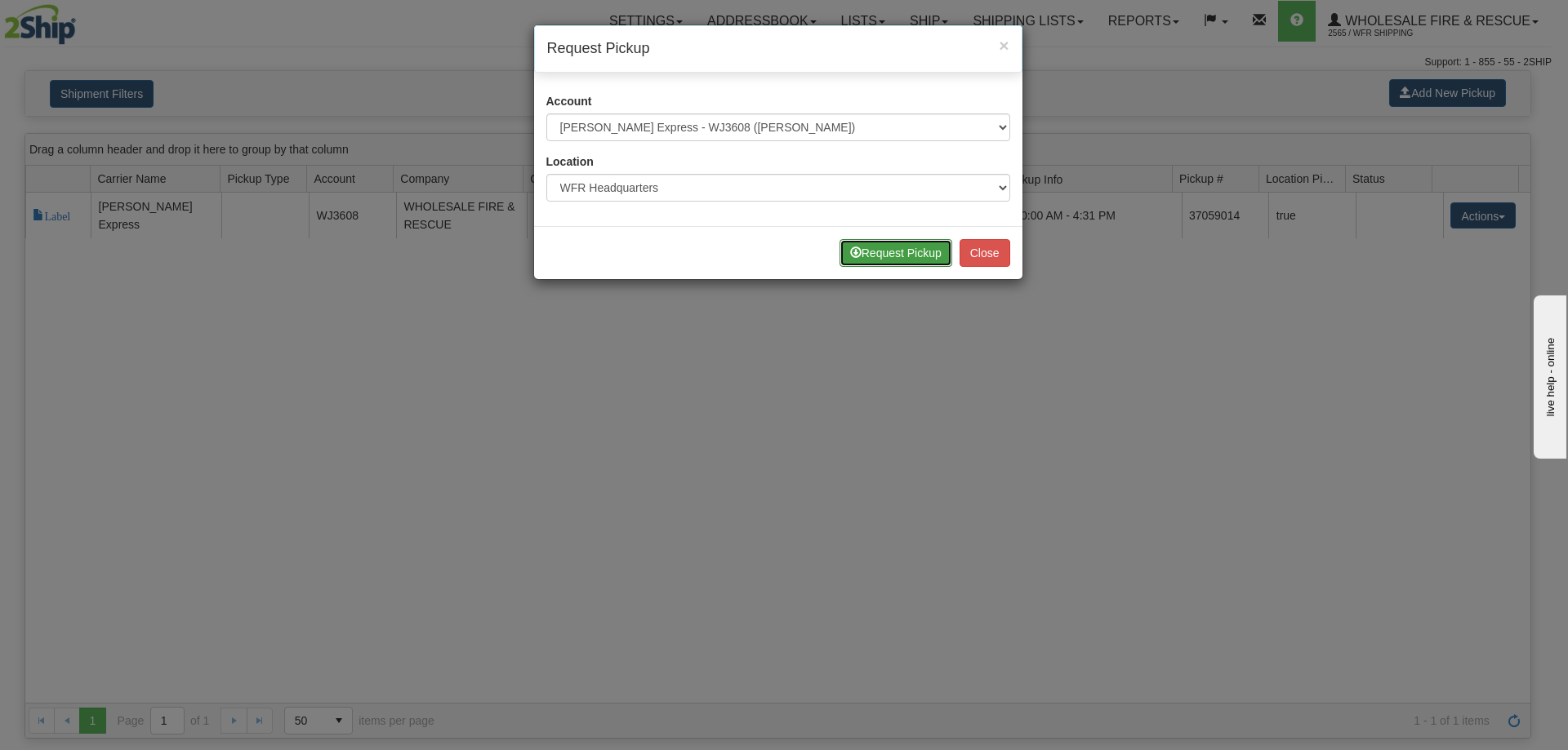
click at [896, 256] on button "Request Pickup" at bounding box center [896, 253] width 113 height 28
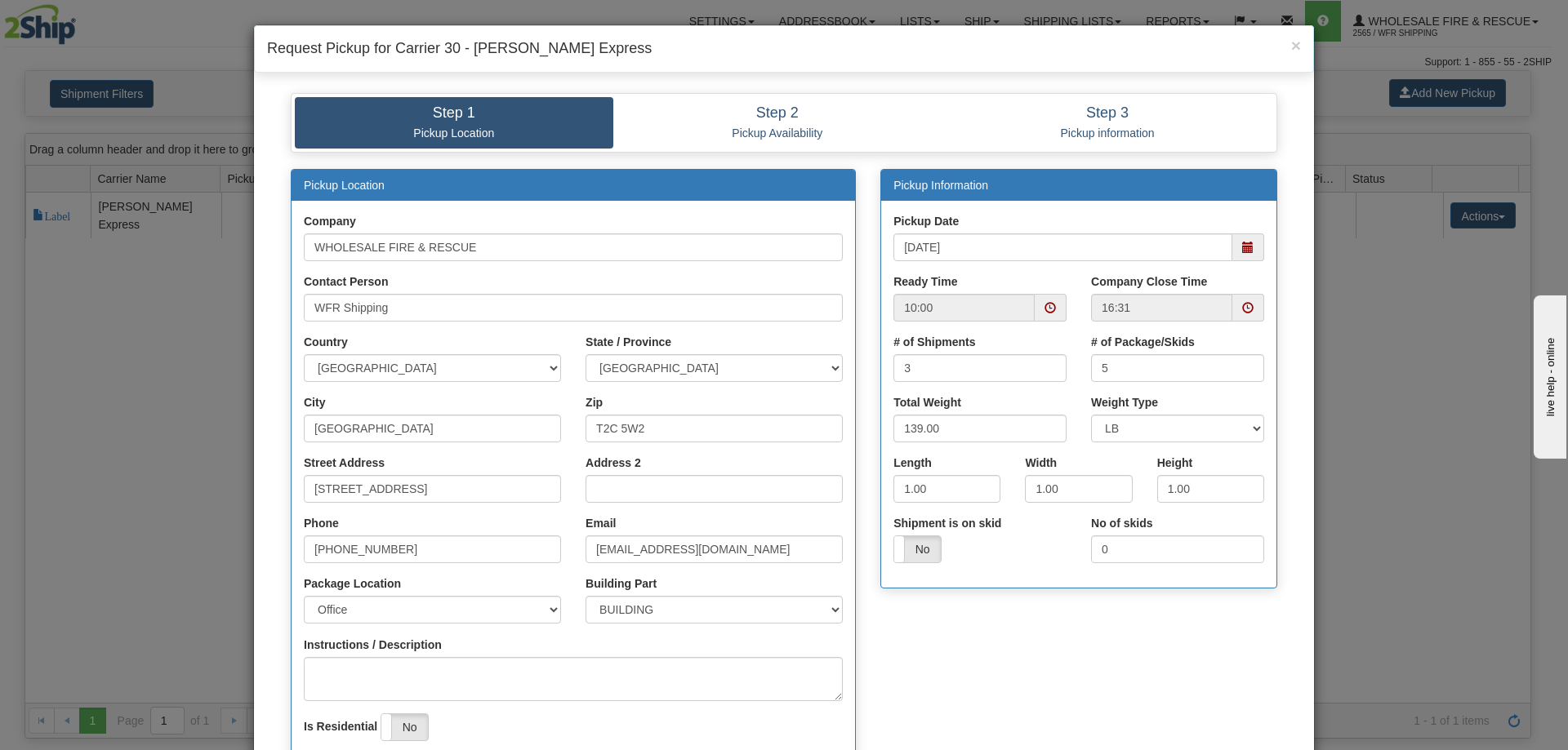
click at [1245, 245] on span at bounding box center [1248, 247] width 12 height 12
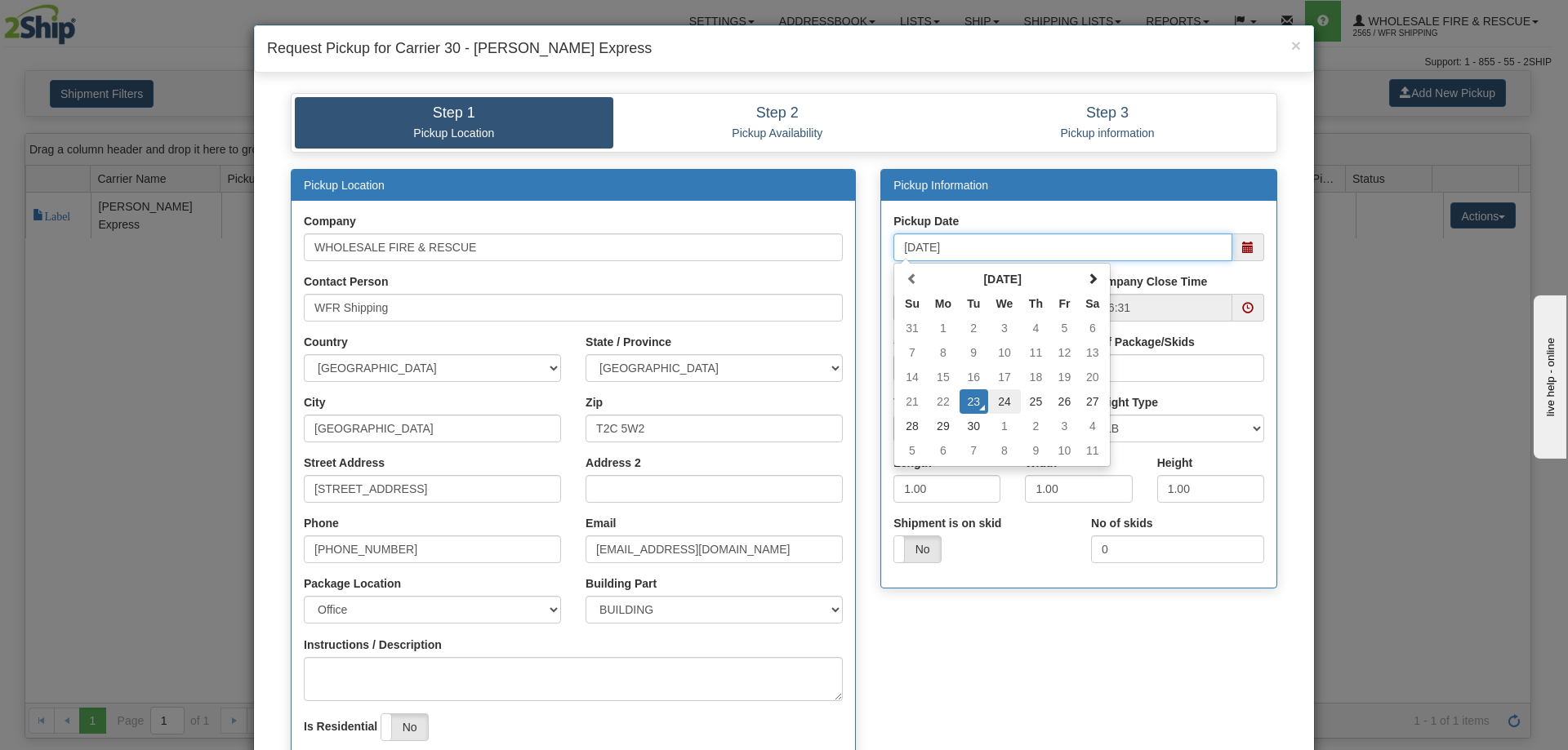
click at [1003, 402] on td "24" at bounding box center [1004, 401] width 34 height 24
type input "[DATE]"
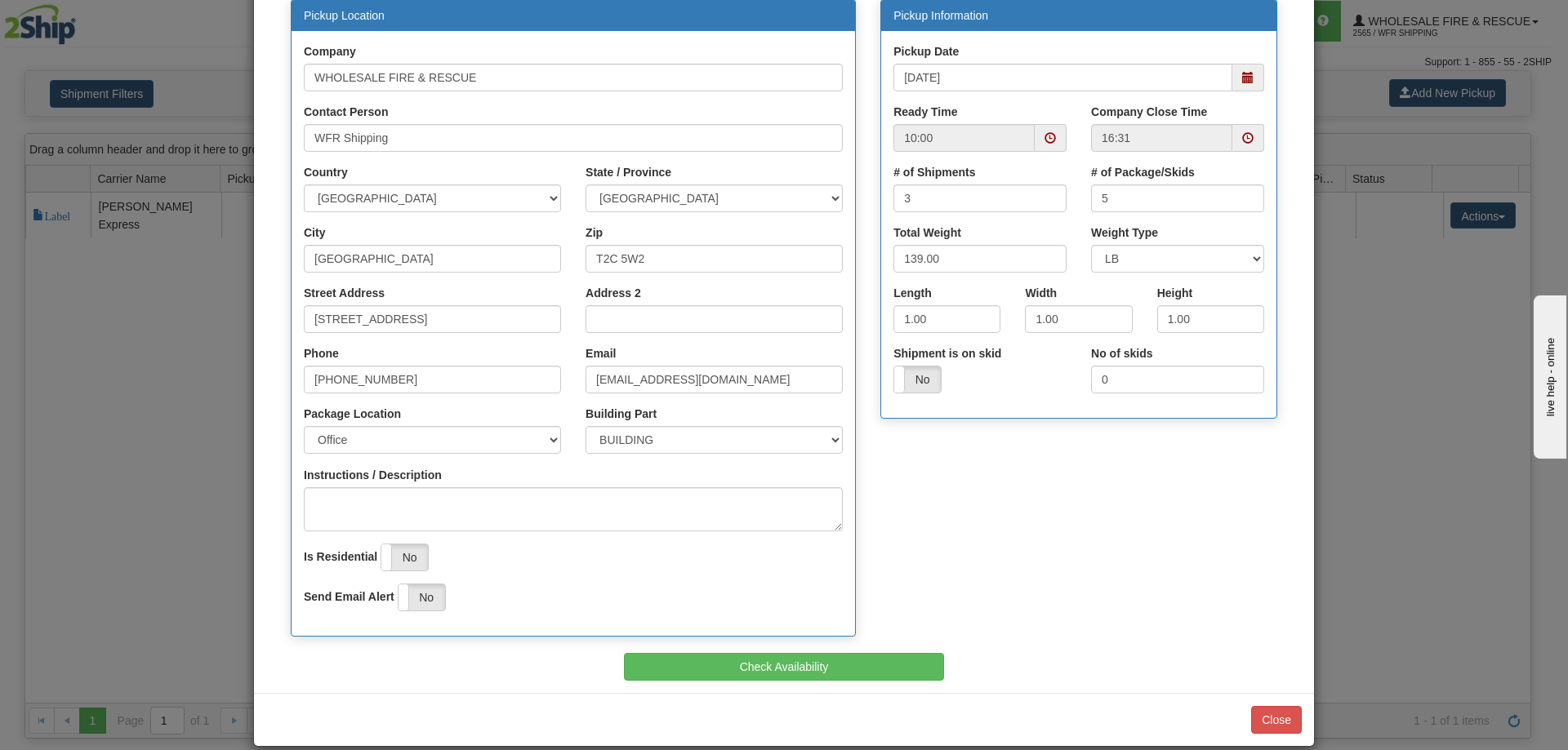
scroll to position [191, 0]
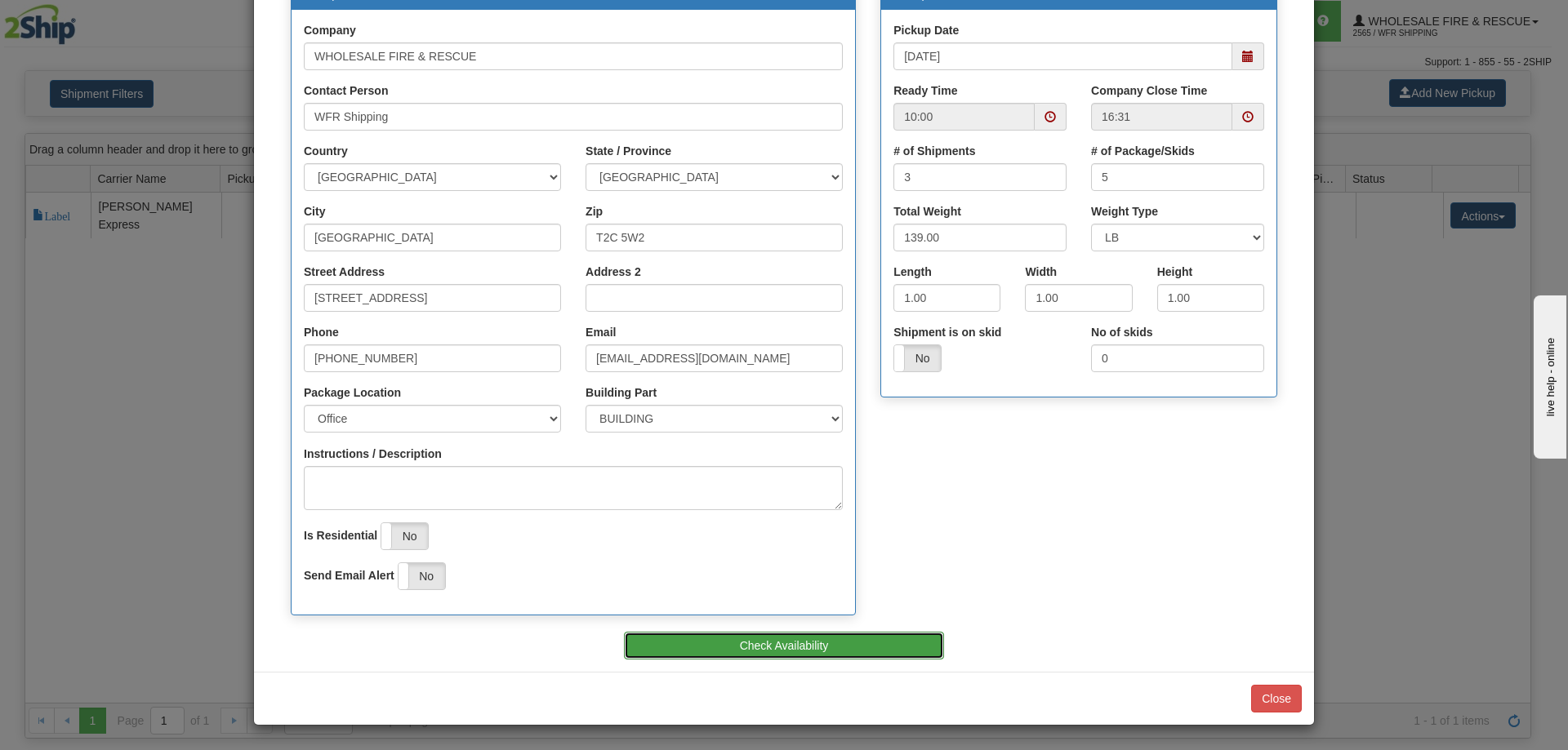
click at [830, 638] on button "Check Availability" at bounding box center [785, 645] width 321 height 28
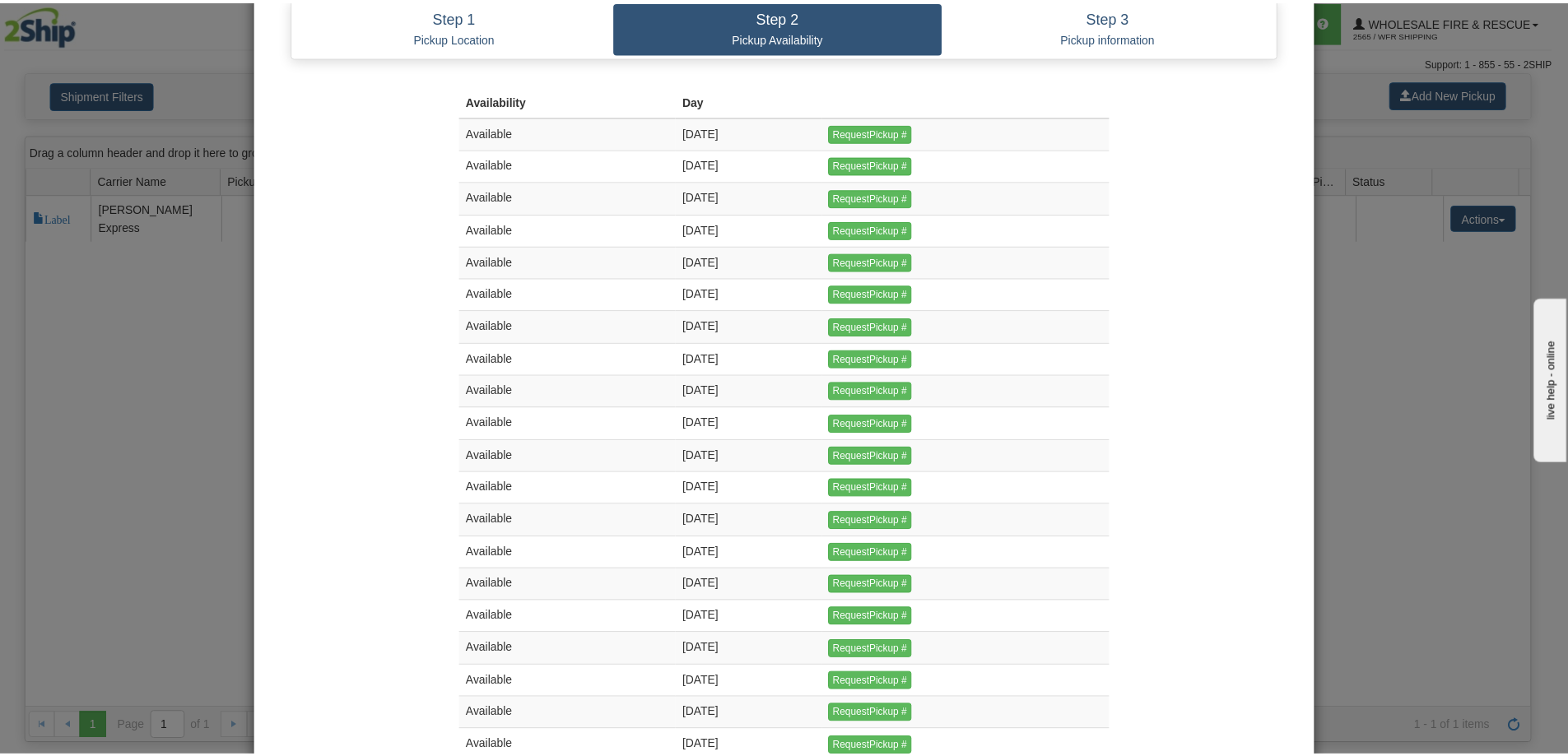
scroll to position [0, 0]
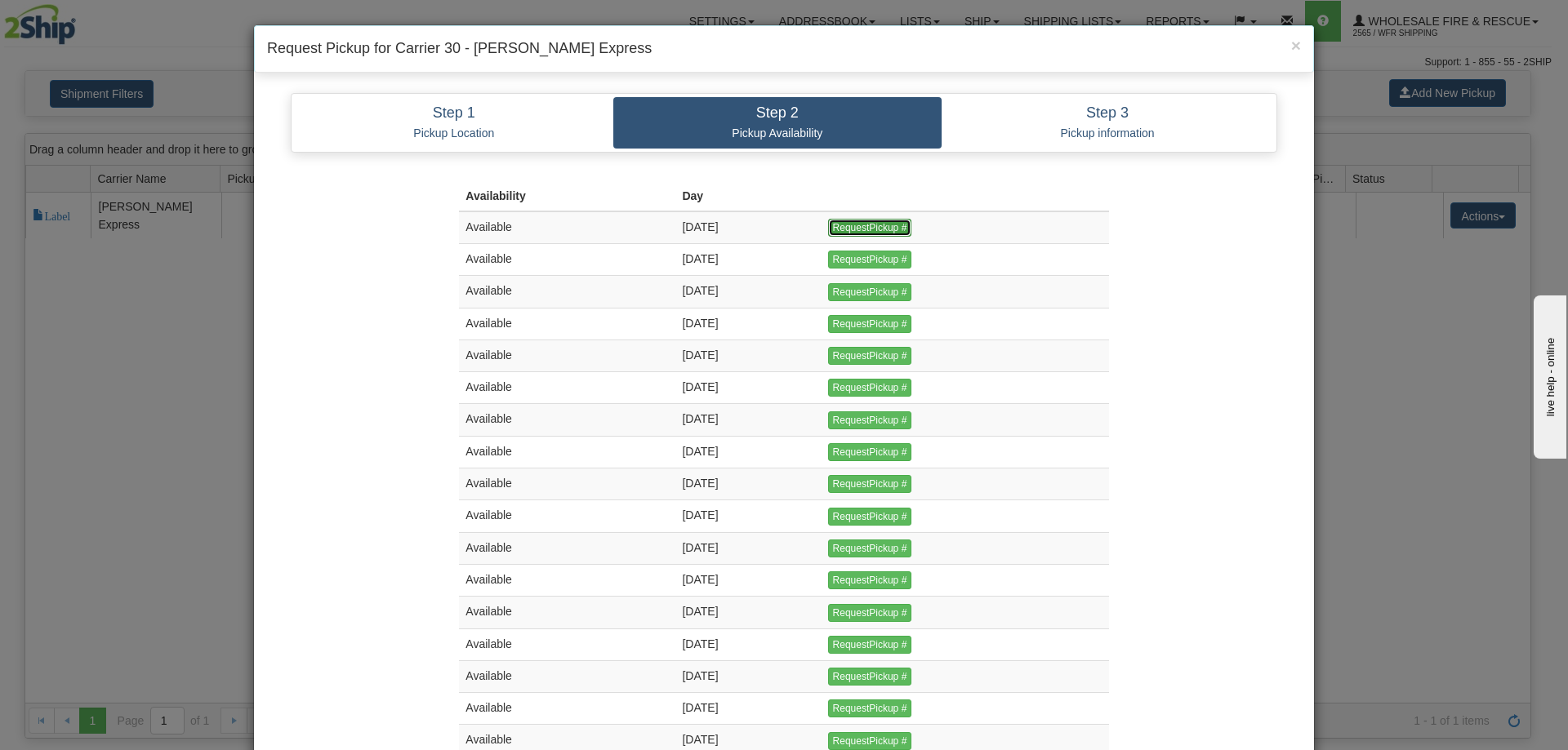
click at [878, 232] on input "RequestPickup #" at bounding box center [870, 228] width 84 height 18
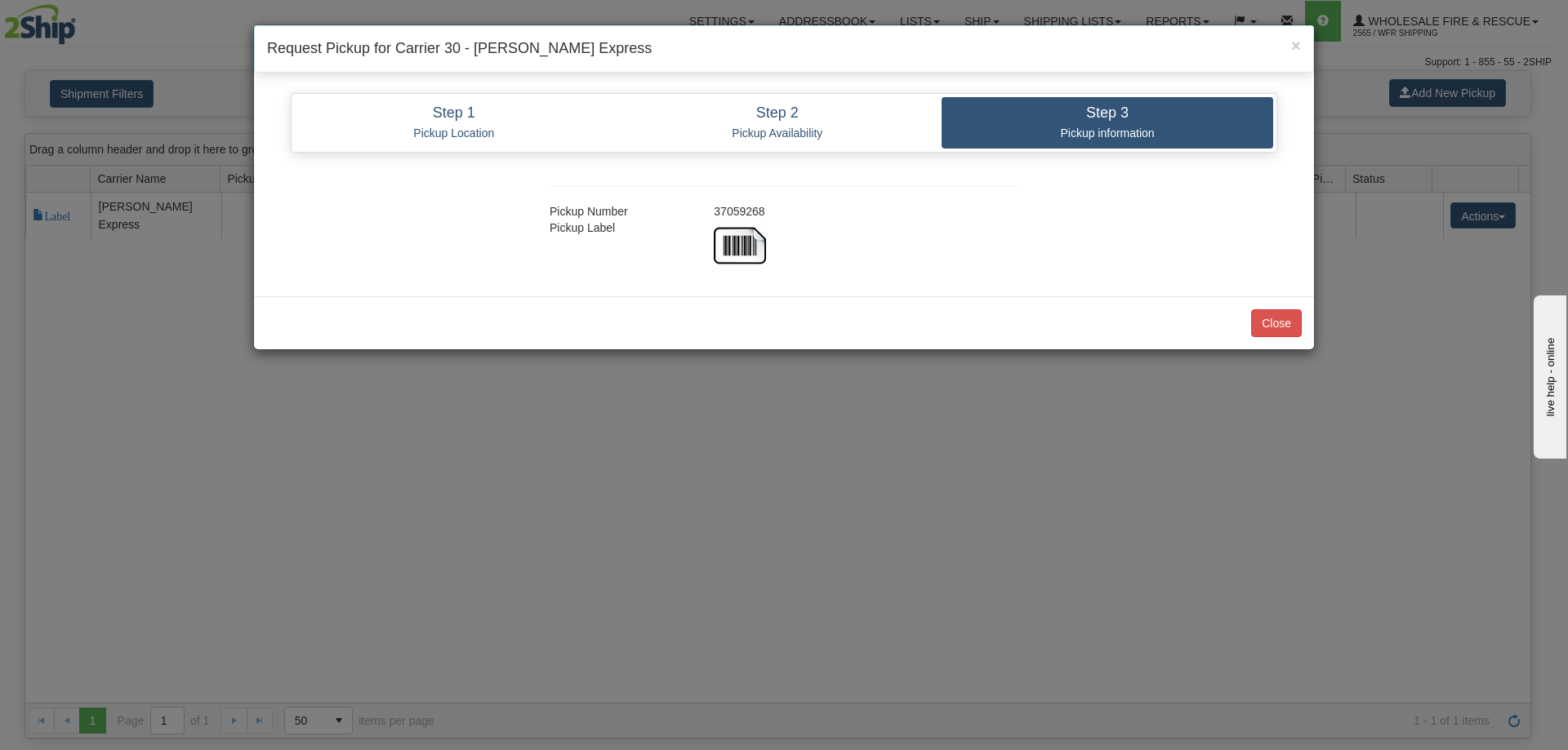
click at [746, 214] on div "37059268" at bounding box center [866, 211] width 329 height 16
click at [747, 213] on div "37059268" at bounding box center [866, 211] width 329 height 16
copy div "37059268"
click at [1294, 316] on button "Close" at bounding box center [1277, 323] width 51 height 28
